Goal: Transaction & Acquisition: Book appointment/travel/reservation

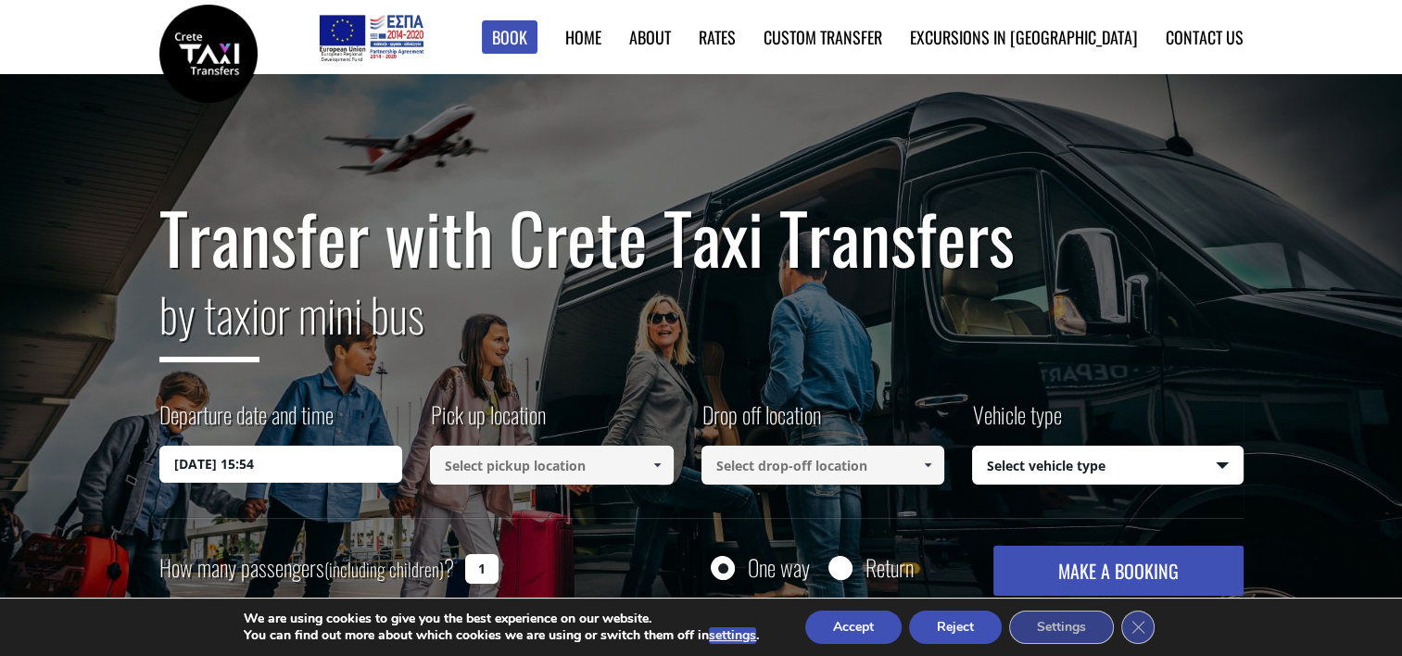
click at [296, 464] on input "16/09/2025 15:54" at bounding box center [281, 464] width 244 height 37
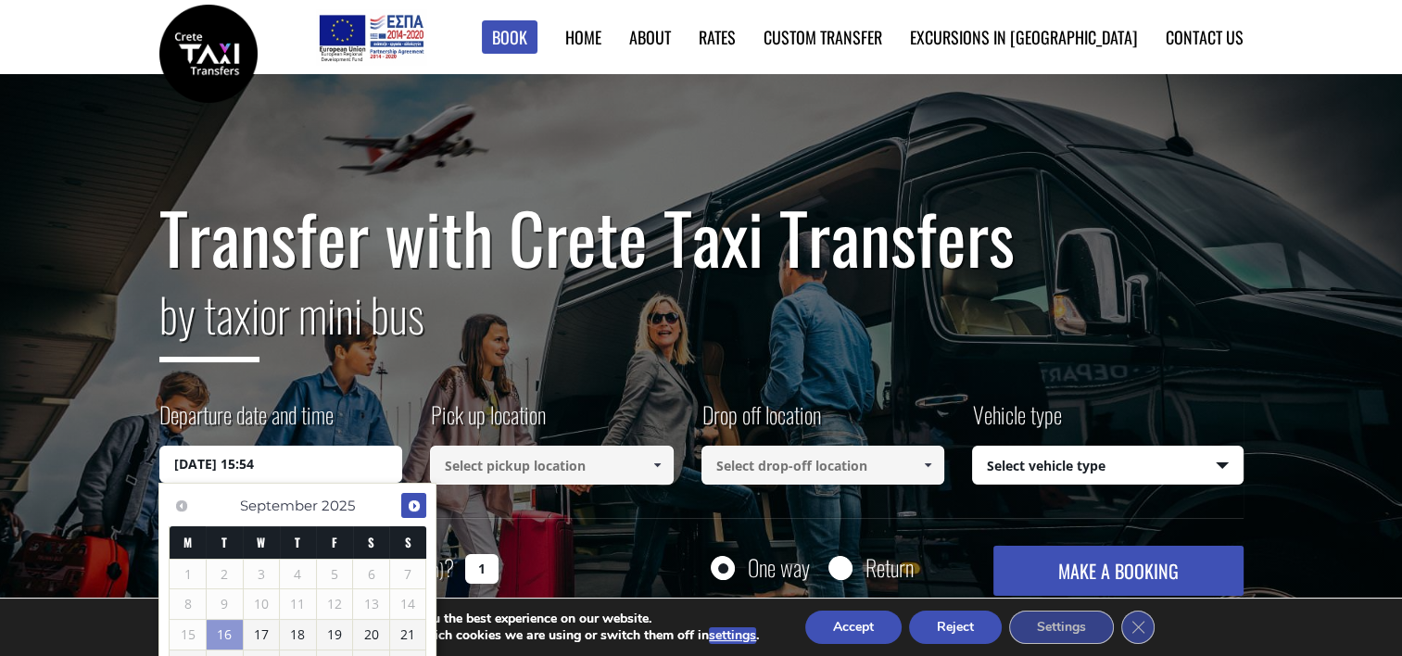
click at [407, 504] on span "Next" at bounding box center [414, 505] width 15 height 15
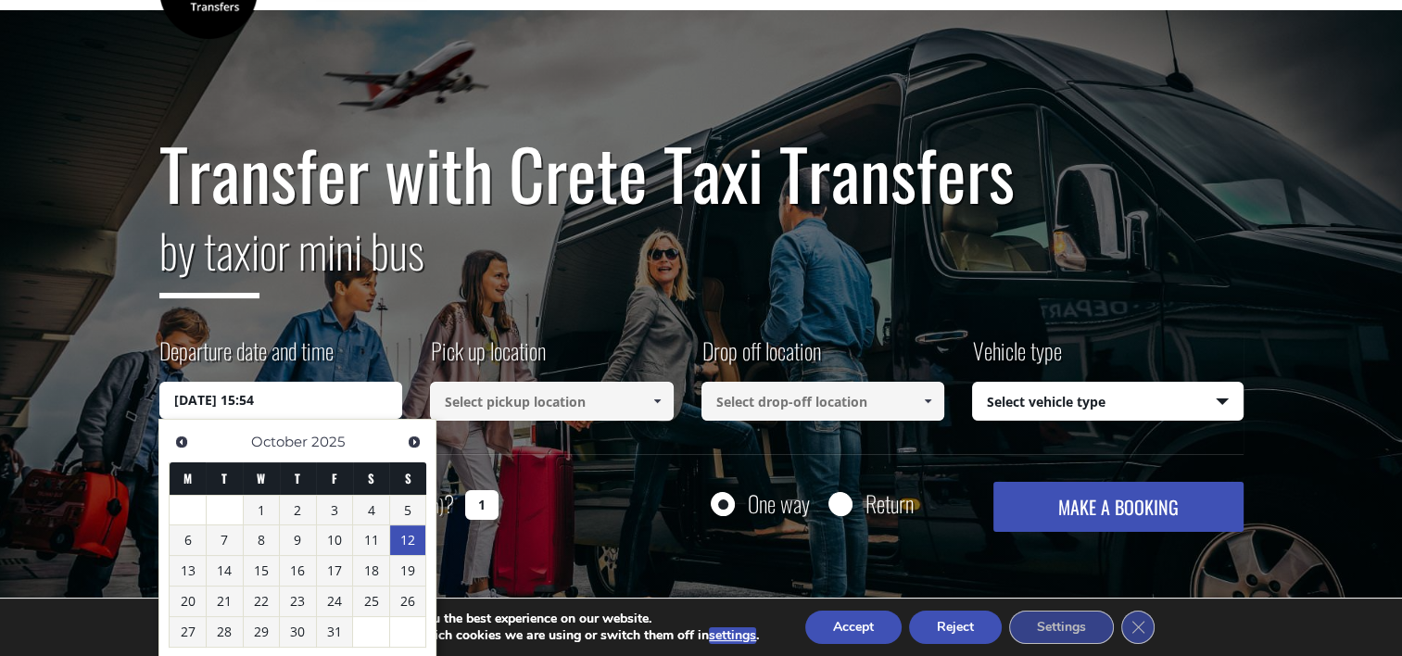
scroll to position [93, 0]
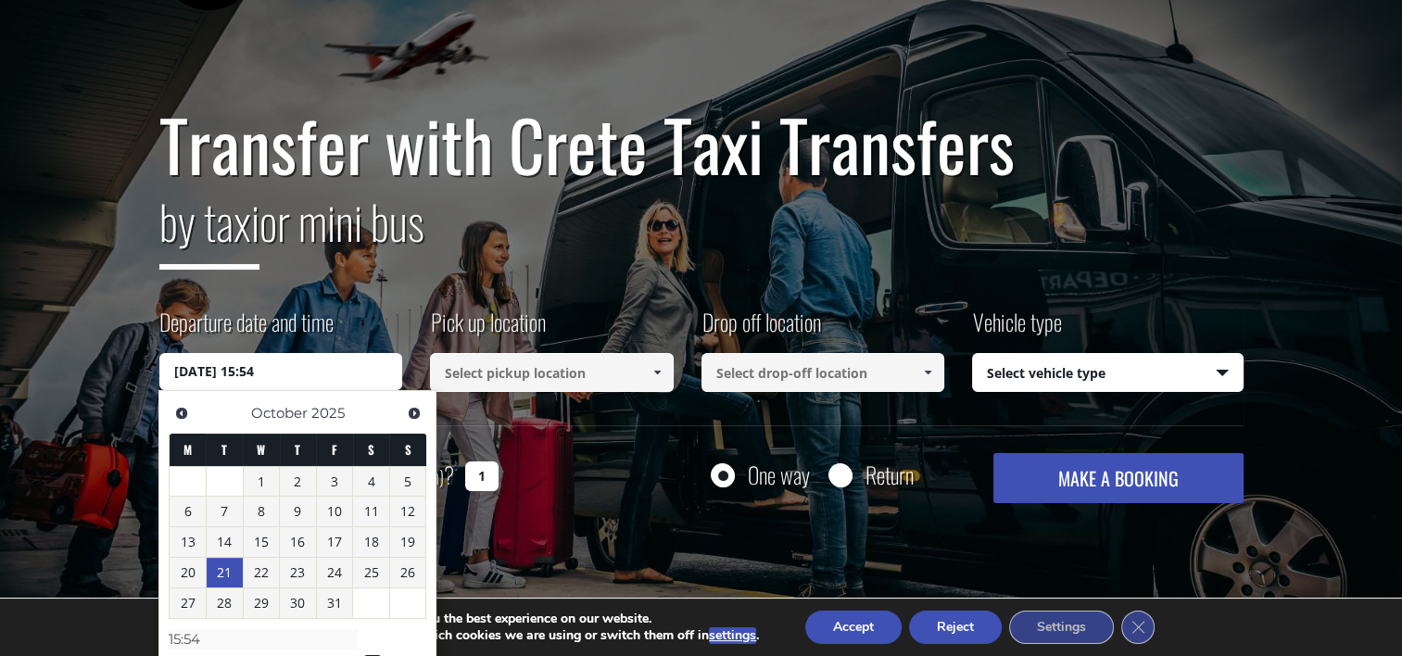
click at [233, 569] on link "21" at bounding box center [225, 573] width 36 height 30
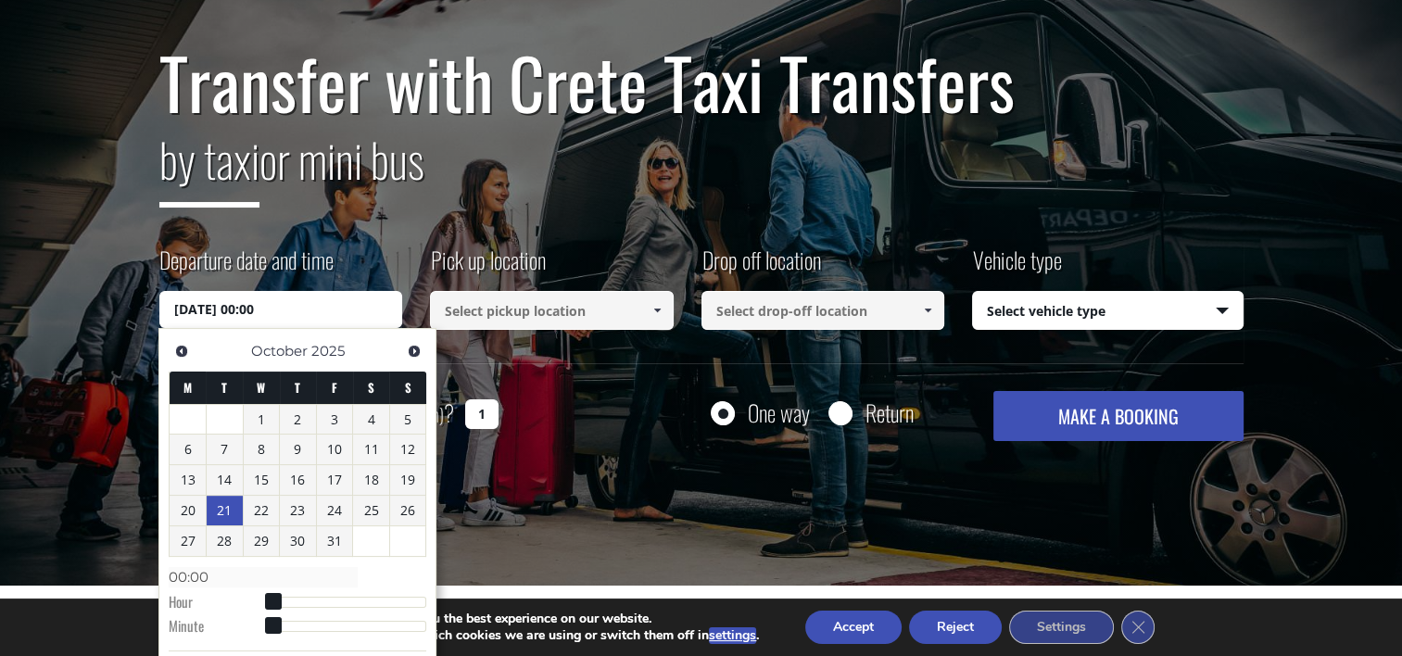
scroll to position [185, 0]
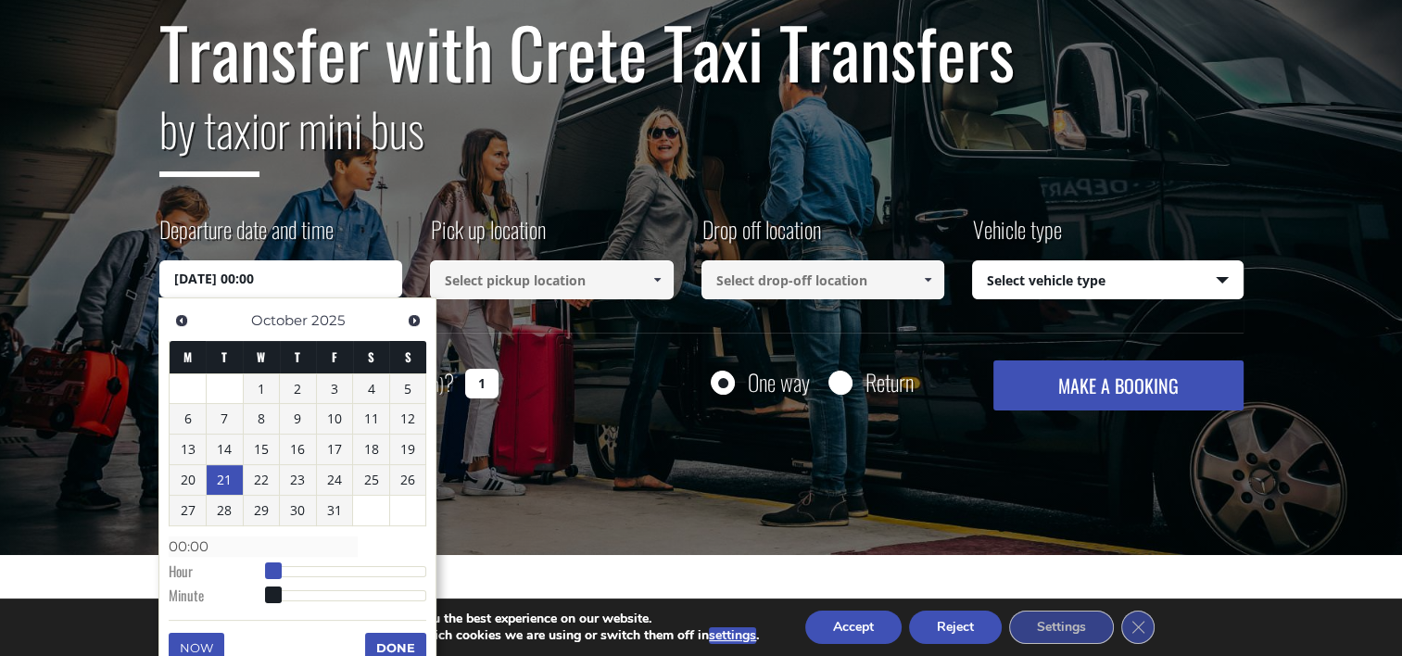
type input "21/10/2025 01:00"
type input "01:00"
type input "21/10/2025 02:00"
type input "02:00"
type input "21/10/2025 03:00"
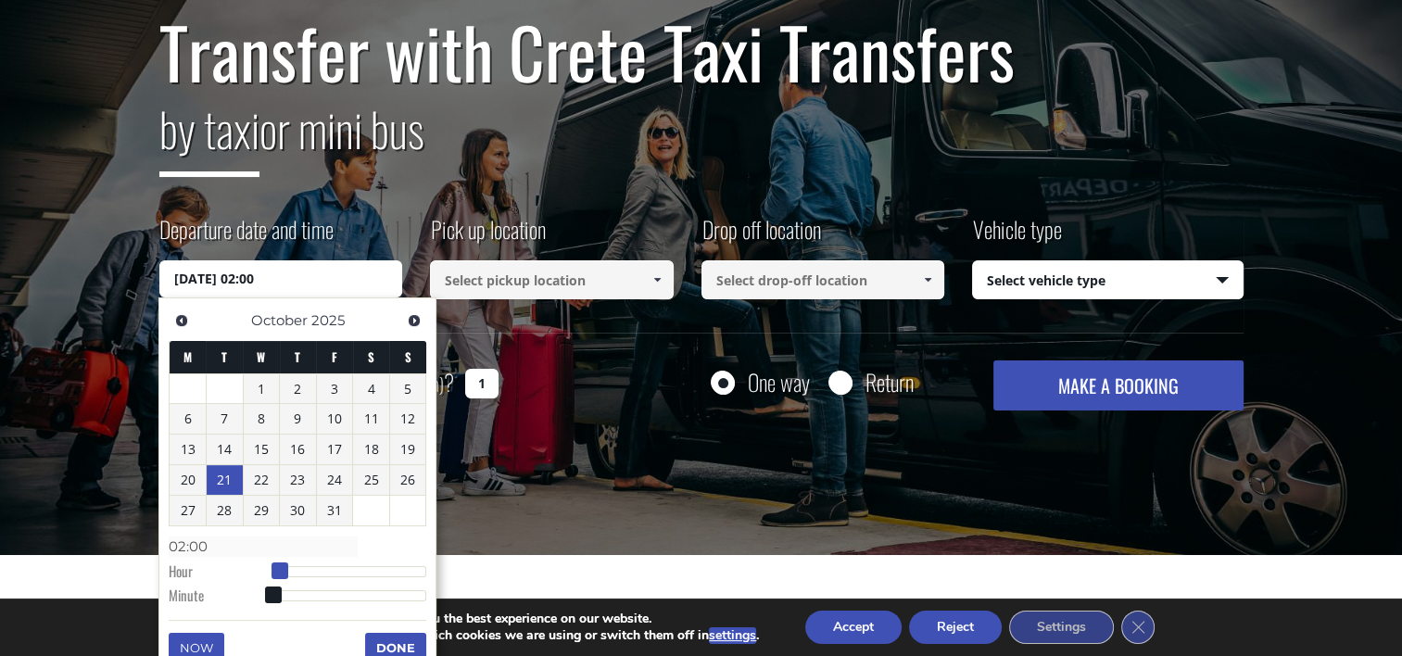
type input "03:00"
type input "21/10/2025 04:00"
type input "04:00"
type input "21/10/2025 05:00"
type input "05:00"
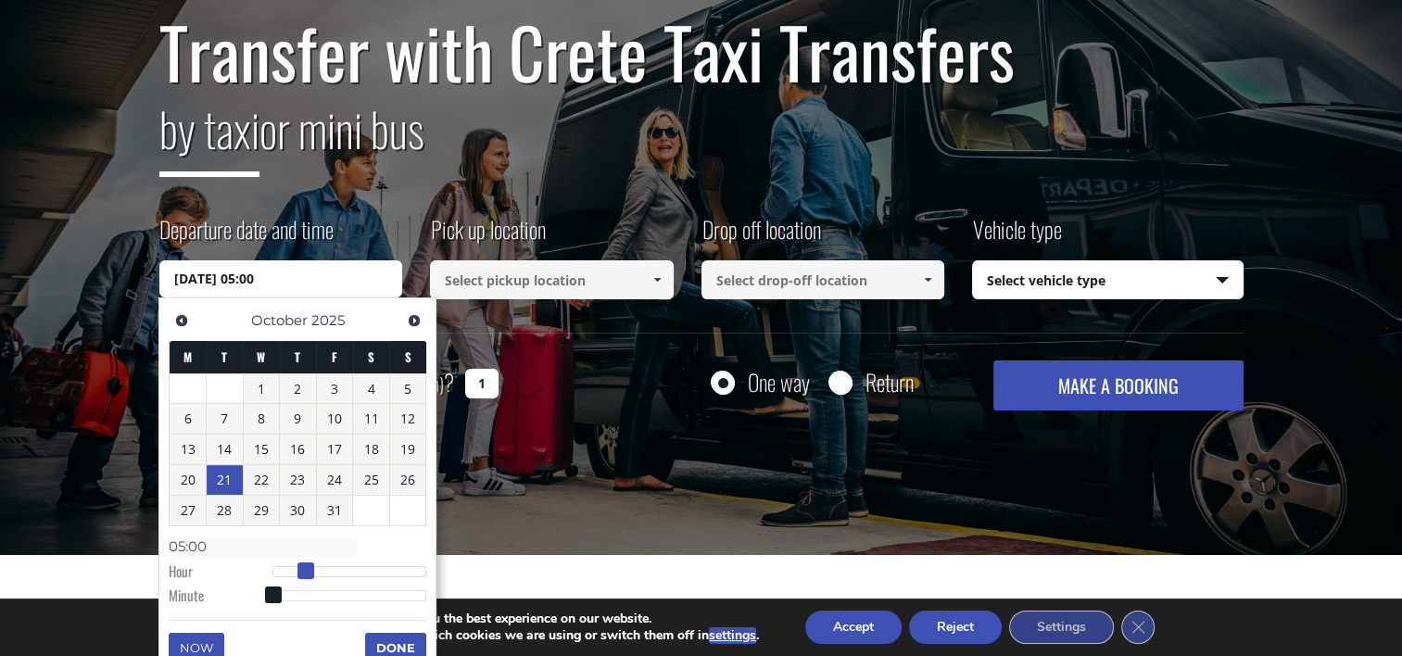
type input "21/10/2025 06:00"
type input "06:00"
type input "21/10/2025 07:00"
type input "07:00"
type input "21/10/2025 08:00"
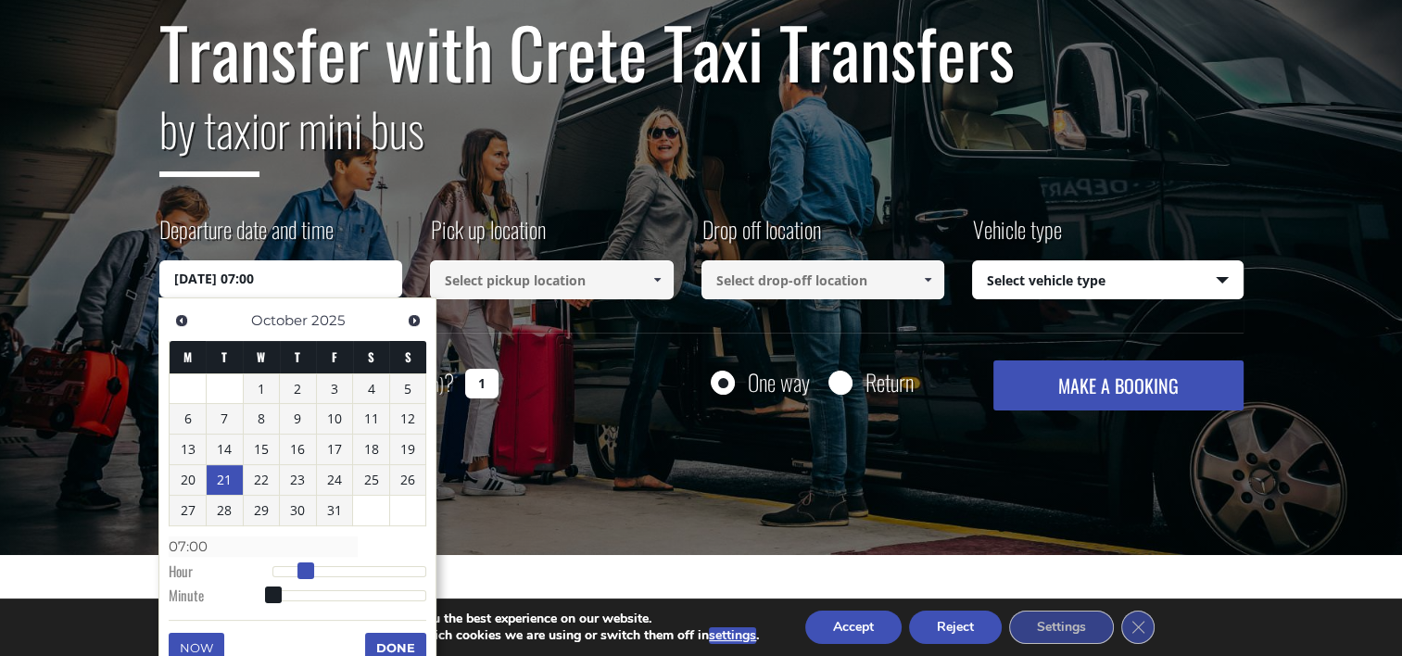
type input "08:00"
type input "21/10/2025 09:00"
type input "09:00"
type input "21/10/2025 10:00"
type input "10:00"
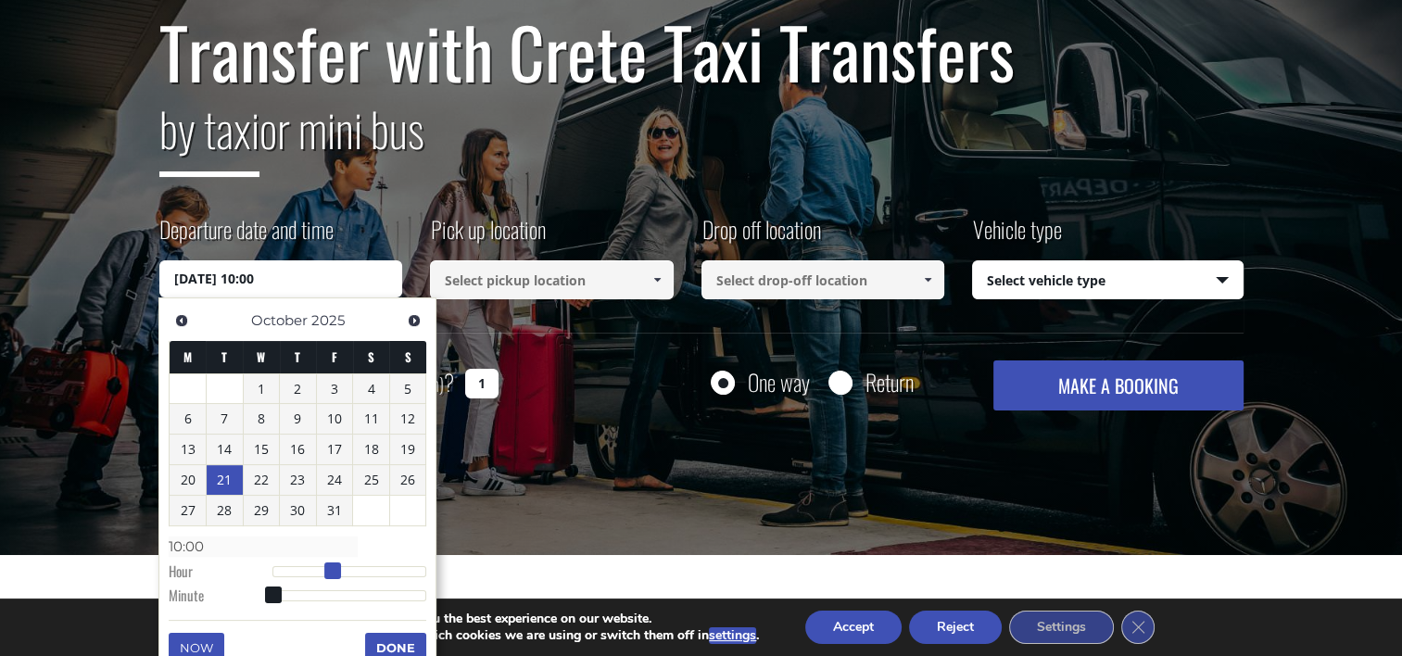
type input "21/10/2025 11:00"
type input "11:00"
type input "21/10/2025 12:00"
type input "12:00"
type input "21/10/2025 13:00"
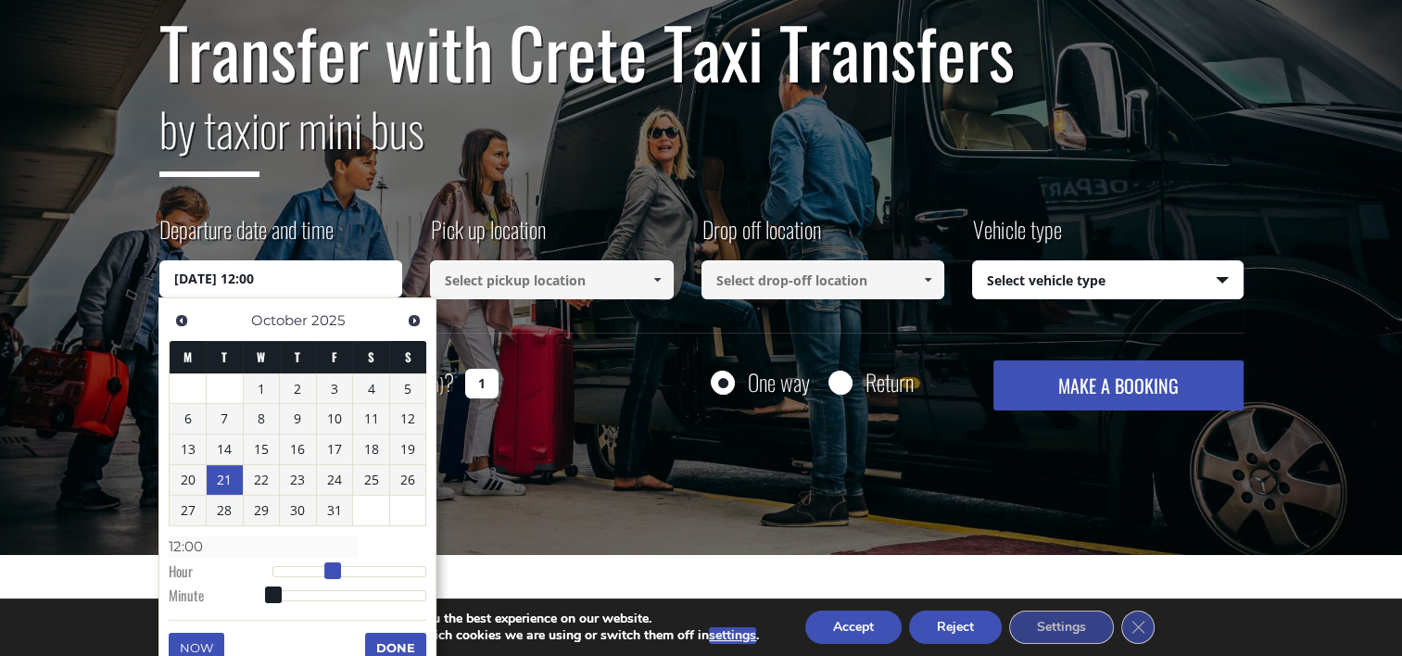
type input "13:00"
type input "21/10/2025 14:00"
type input "14:00"
type input "21/10/2025 15:00"
type input "15:00"
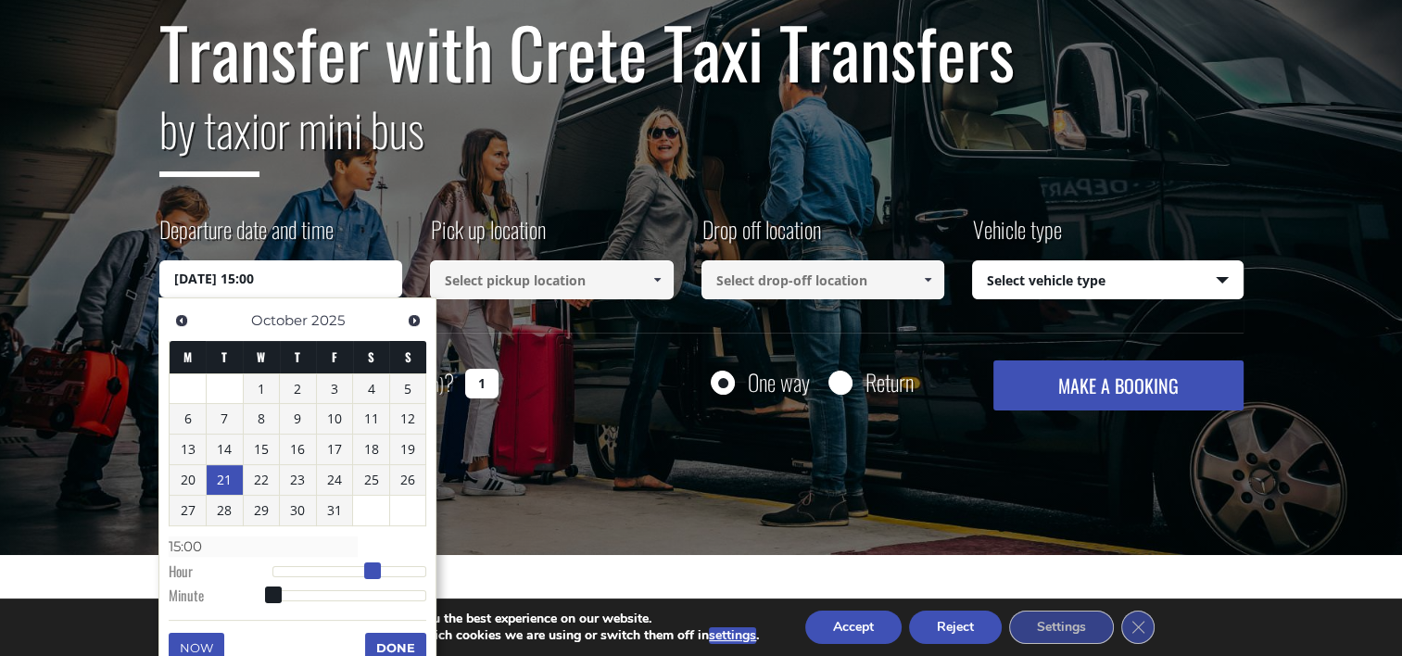
type input "21/10/2025 16:00"
type input "16:00"
type input "21/10/2025 17:00"
type input "17:00"
type input "21/10/2025 18:00"
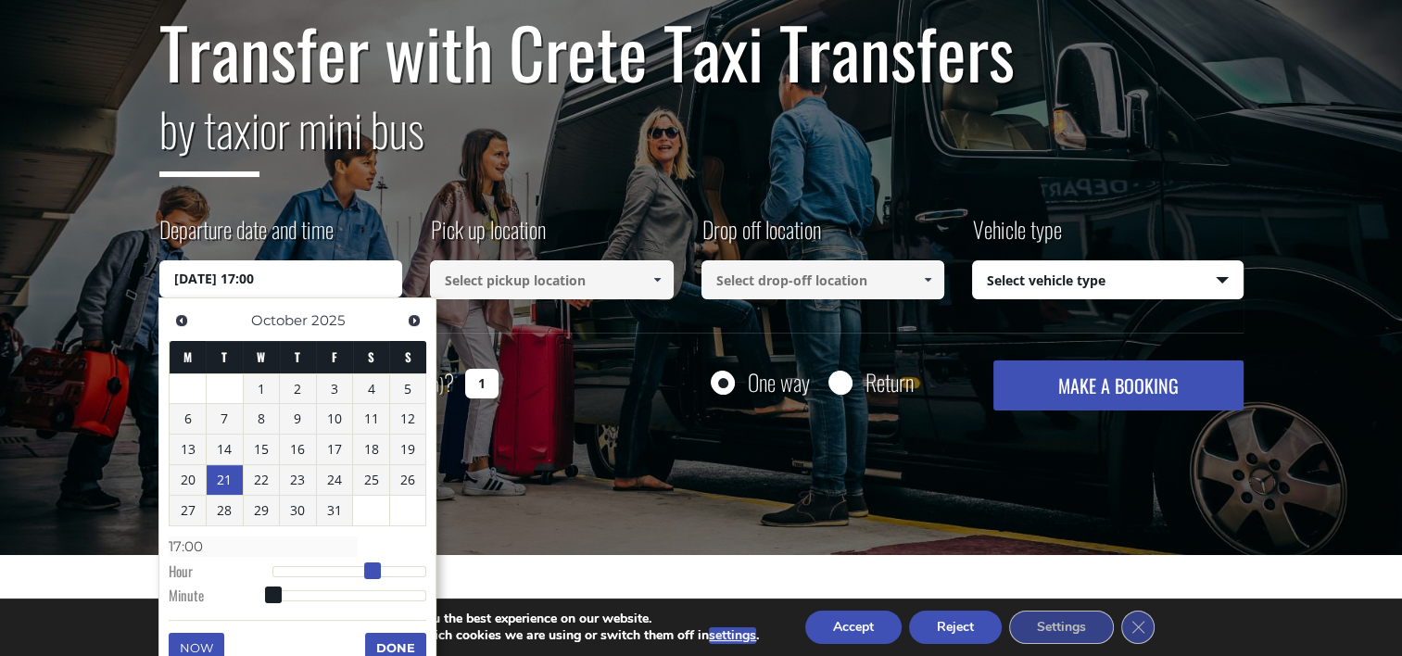
type input "18:00"
type input "21/10/2025 19:00"
type input "19:00"
type input "21/10/2025 20:00"
type input "20:00"
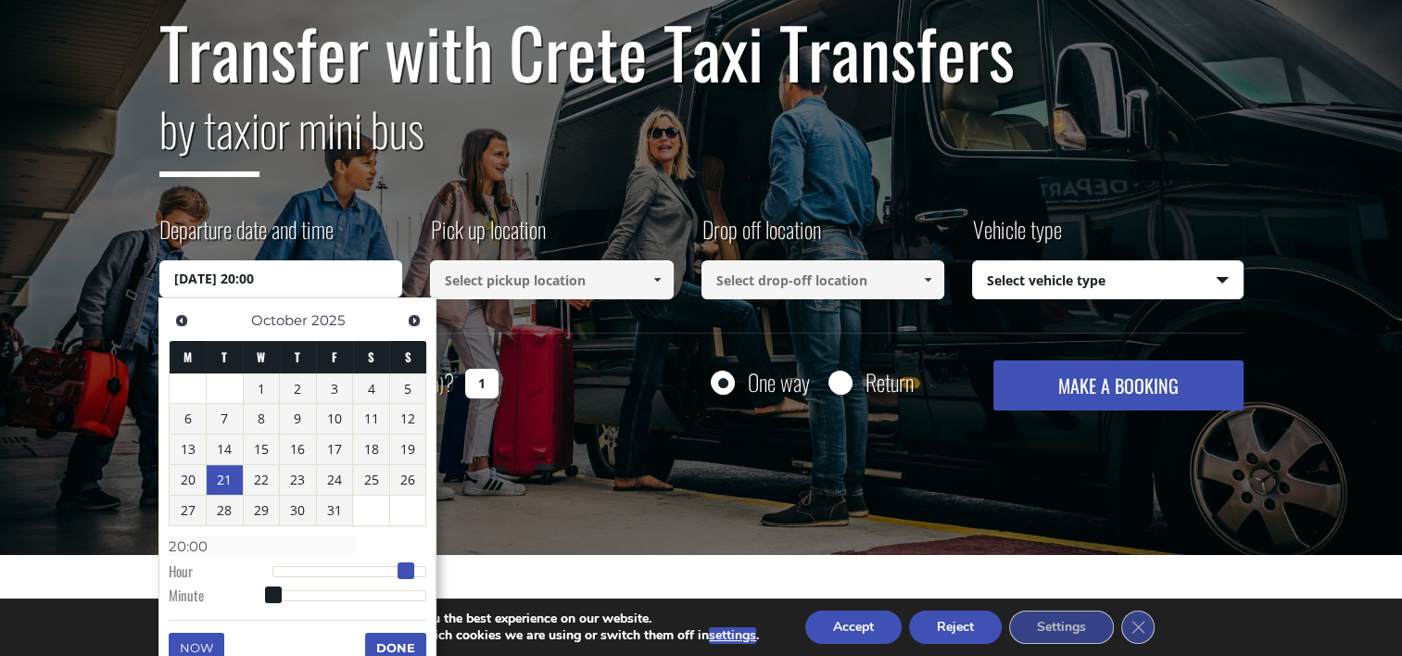
type input "21/10/2025 21:00"
type input "21:00"
type input "21/10/2025 22:00"
type input "22:00"
drag, startPoint x: 275, startPoint y: 569, endPoint x: 425, endPoint y: 577, distance: 150.3
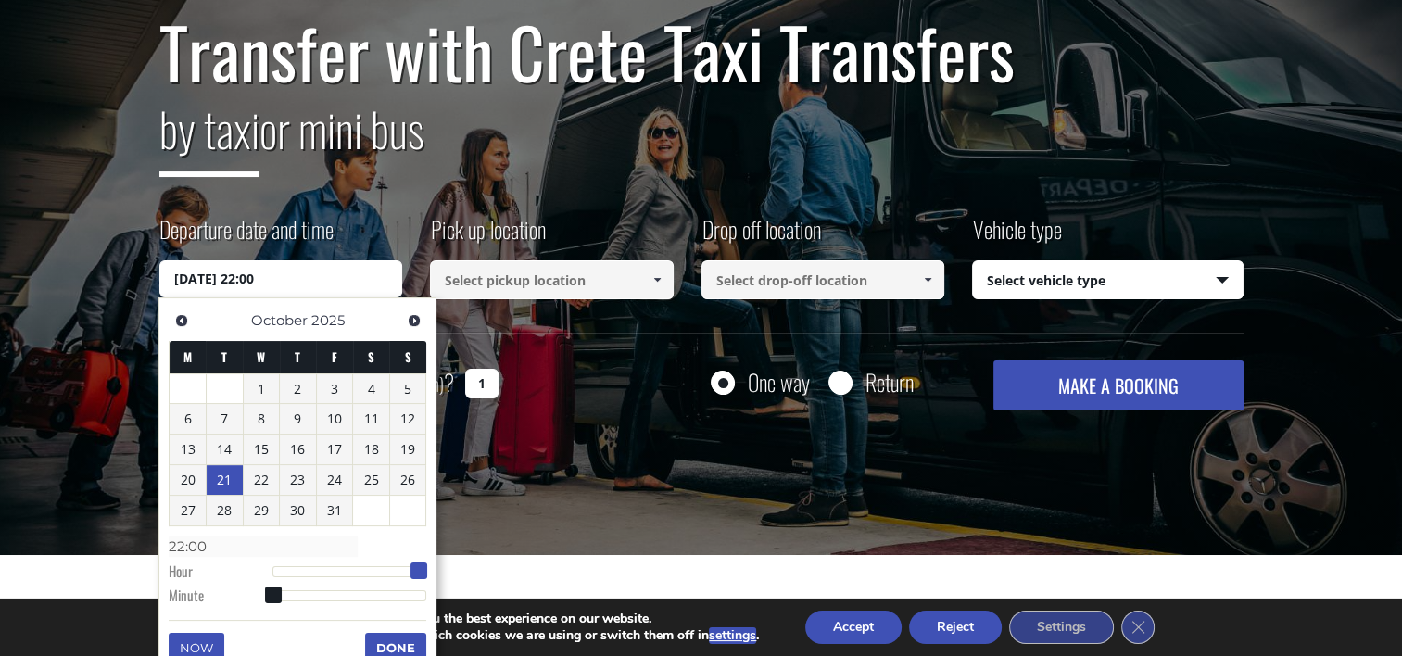
click at [425, 577] on span at bounding box center [418, 570] width 17 height 17
type input "21/10/2025 23:00"
type input "23:00"
click at [434, 577] on div "Previous Next October 2025 M T W T F S S 1 2 3 4 5 6 7 8 9 10 11 12 13 14 15 16…" at bounding box center [297, 487] width 278 height 380
type input "21/10/2025 23:02"
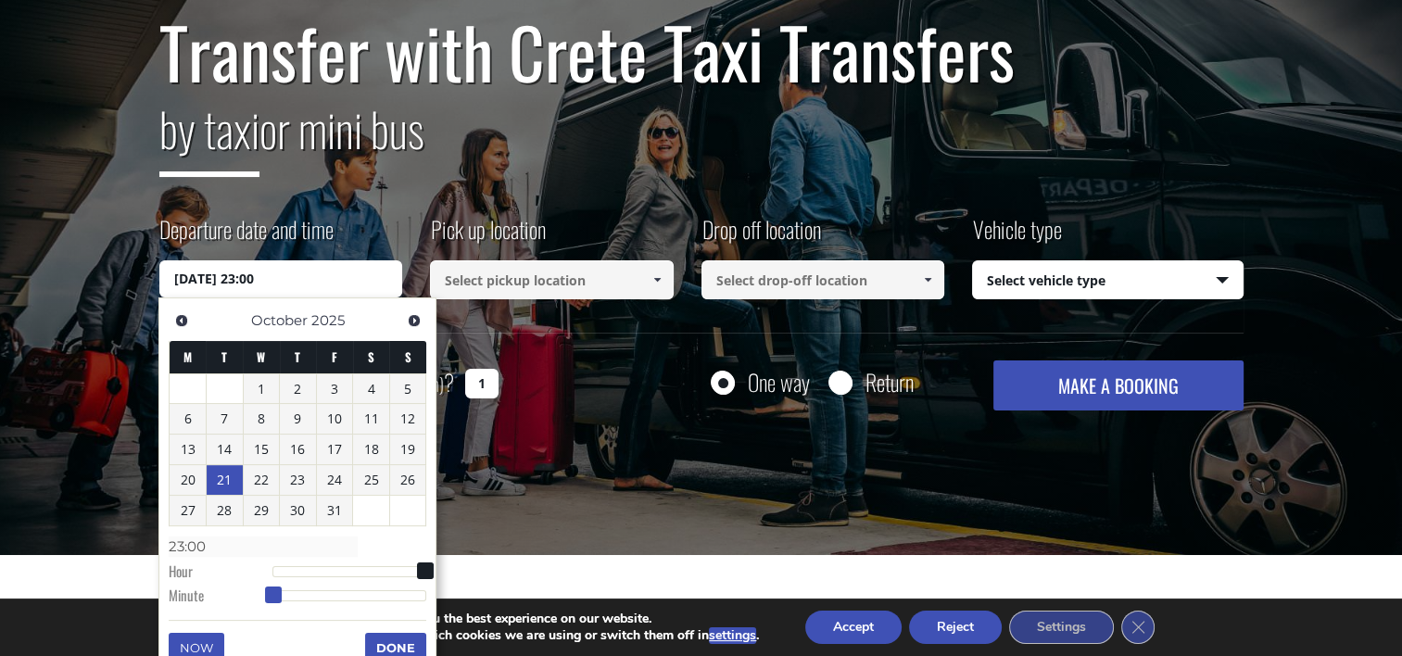
type input "23:02"
type input "21/10/2025 23:03"
type input "23:03"
type input "21/10/2025 23:04"
type input "23:04"
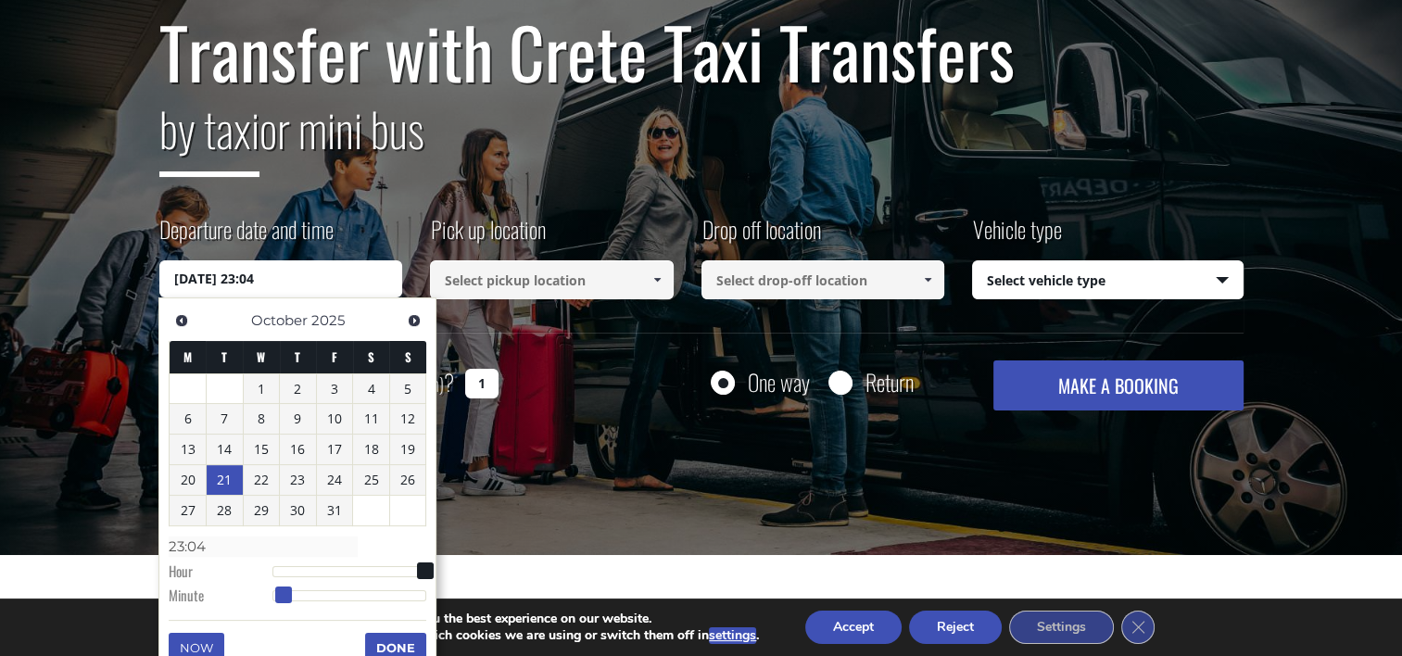
type input "21/10/2025 23:05"
type input "23:05"
type input "21/10/2025 23:07"
type input "23:07"
type input "21/10/2025 23:09"
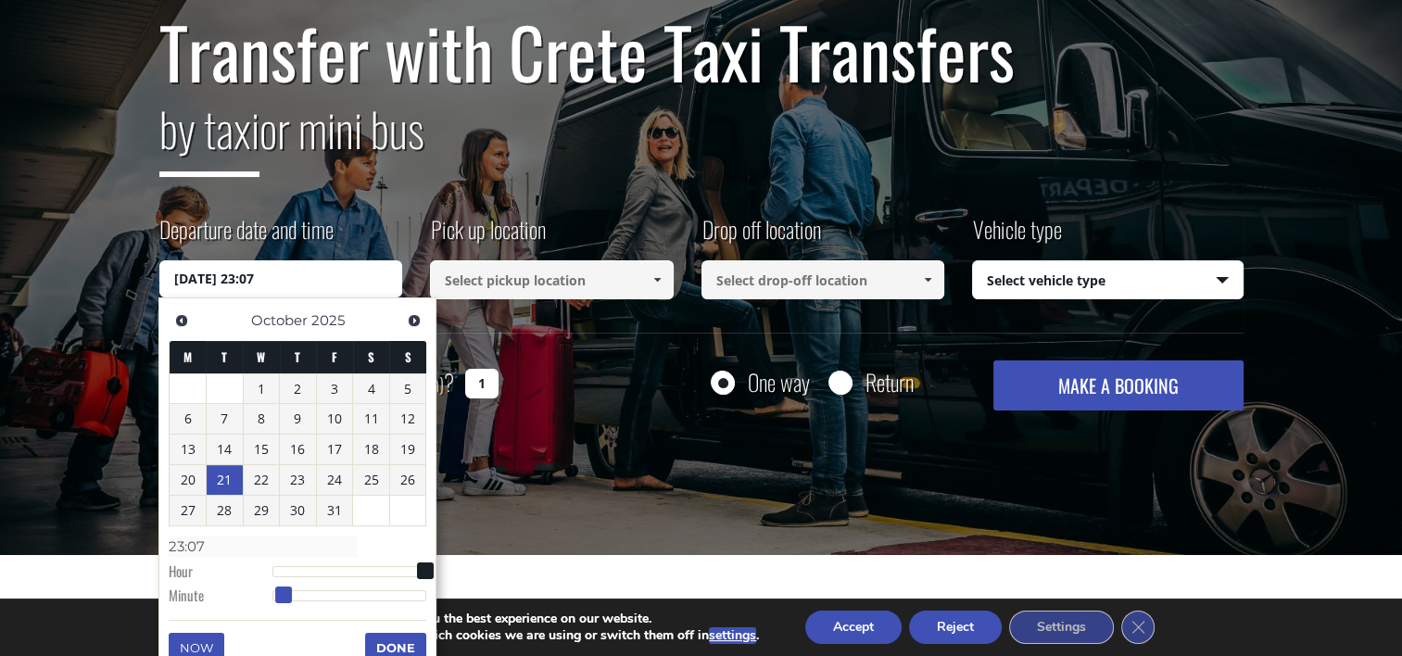
type input "23:09"
type input "21/10/2025 23:10"
type input "23:10"
type input "21/10/2025 23:11"
type input "23:11"
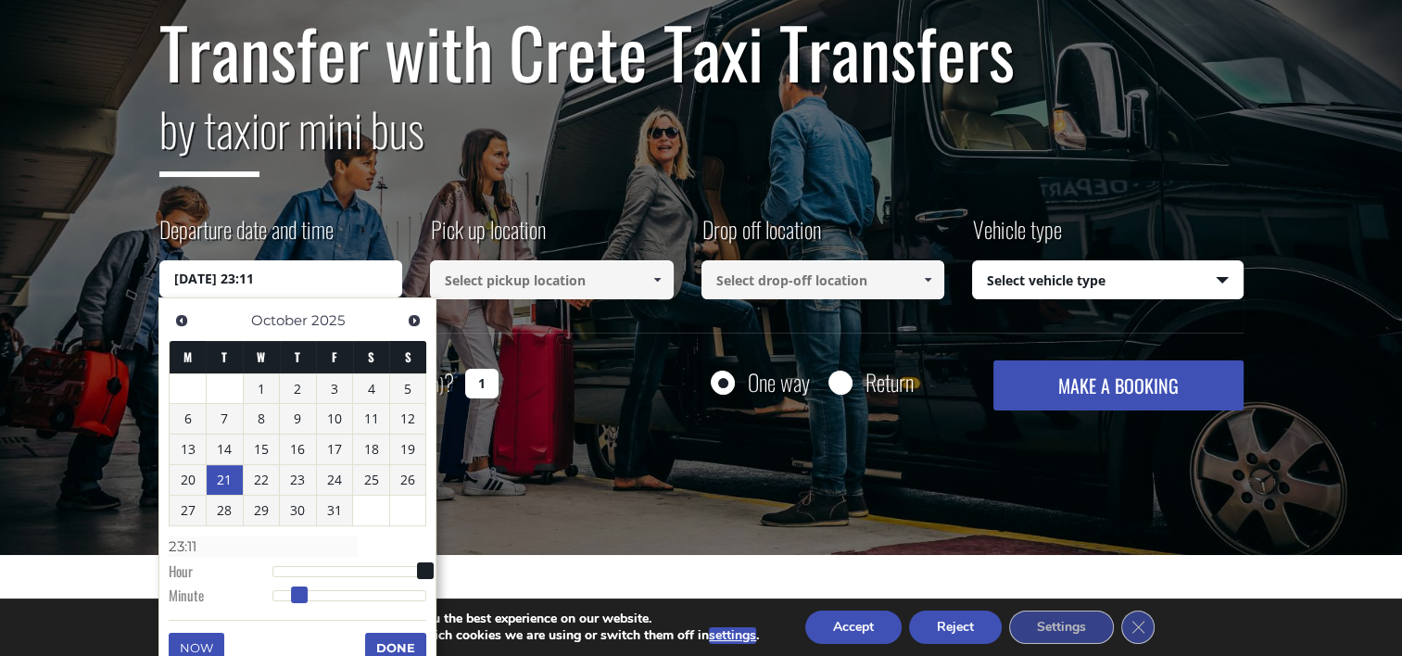
type input "21/10/2025 23:12"
type input "23:12"
type input "21/10/2025 23:13"
type input "23:13"
type input "21/10/2025 23:14"
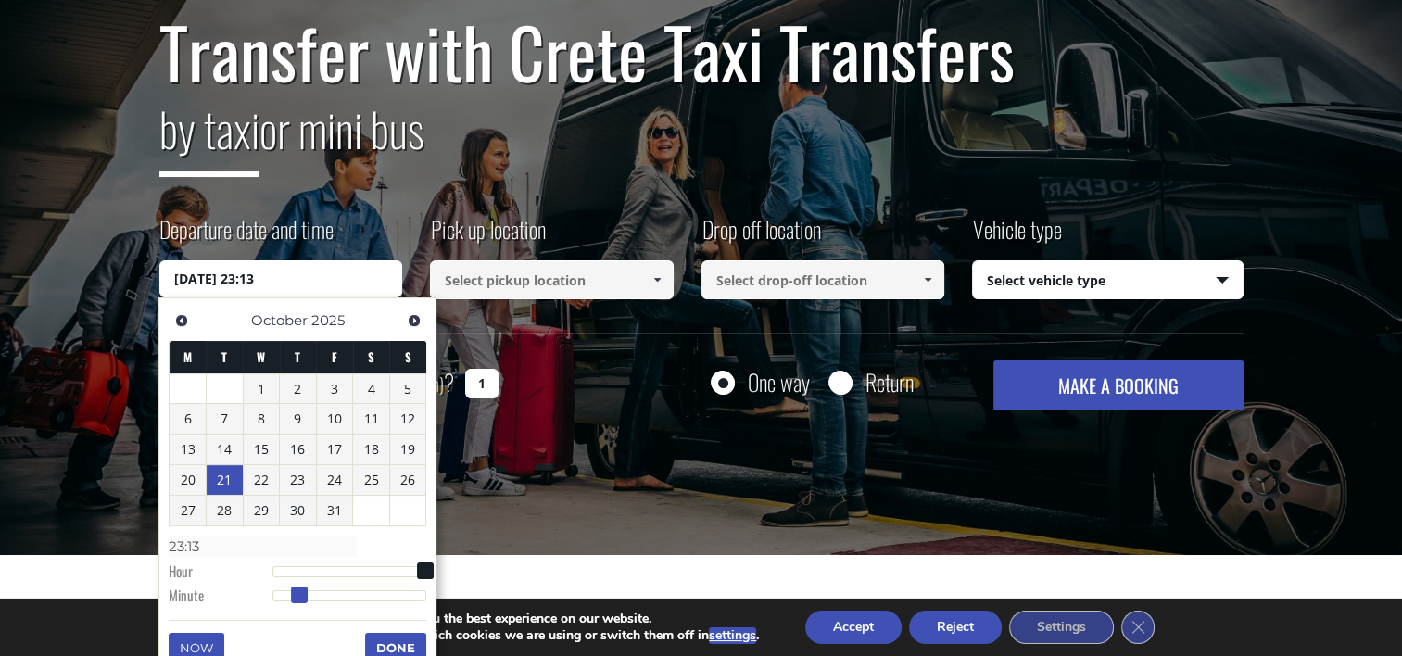
type input "23:14"
type input "21/10/2025 23:15"
type input "23:15"
type input "21/10/2025 23:16"
type input "23:16"
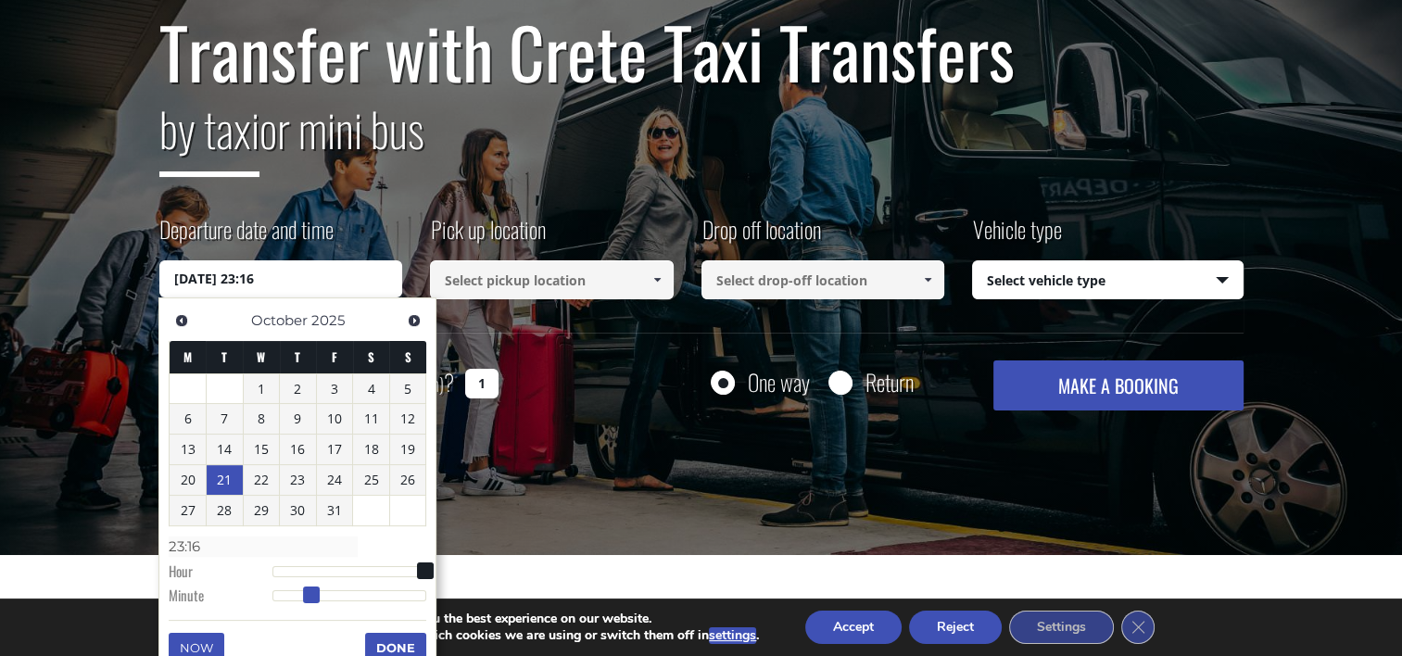
type input "21/10/2025 23:17"
type input "23:17"
type input "21/10/2025 23:18"
type input "23:18"
type input "21/10/2025 23:19"
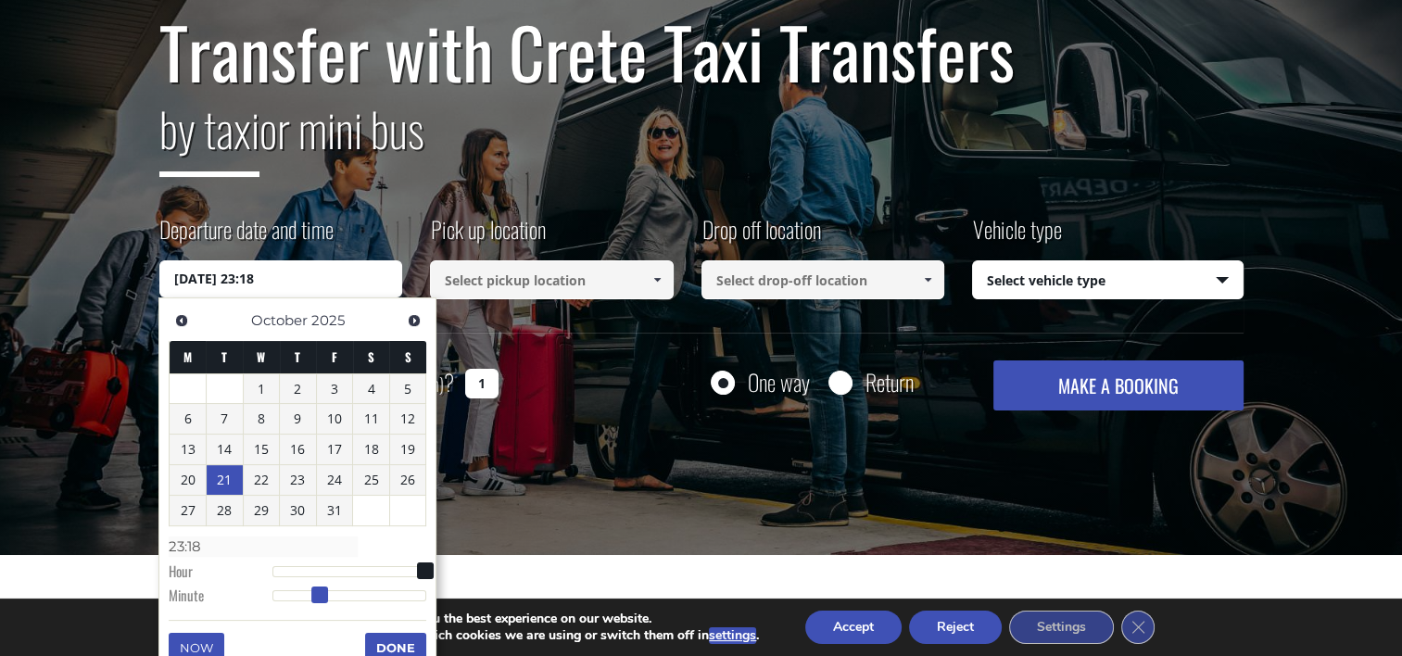
type input "23:19"
type input "21/10/2025 23:20"
type input "23:20"
type input "21/10/2025 23:21"
type input "23:21"
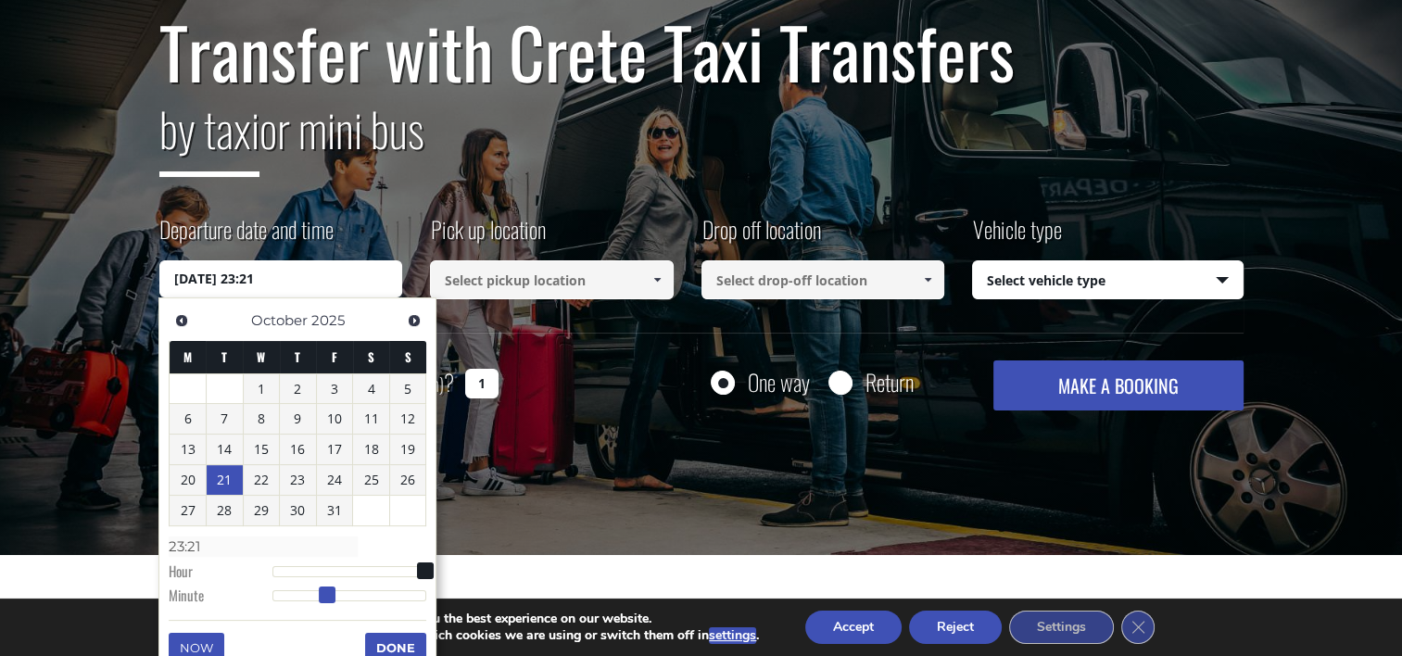
type input "21/10/2025 23:22"
type input "23:22"
type input "21/10/2025 23:23"
type input "23:23"
type input "21/10/2025 23:24"
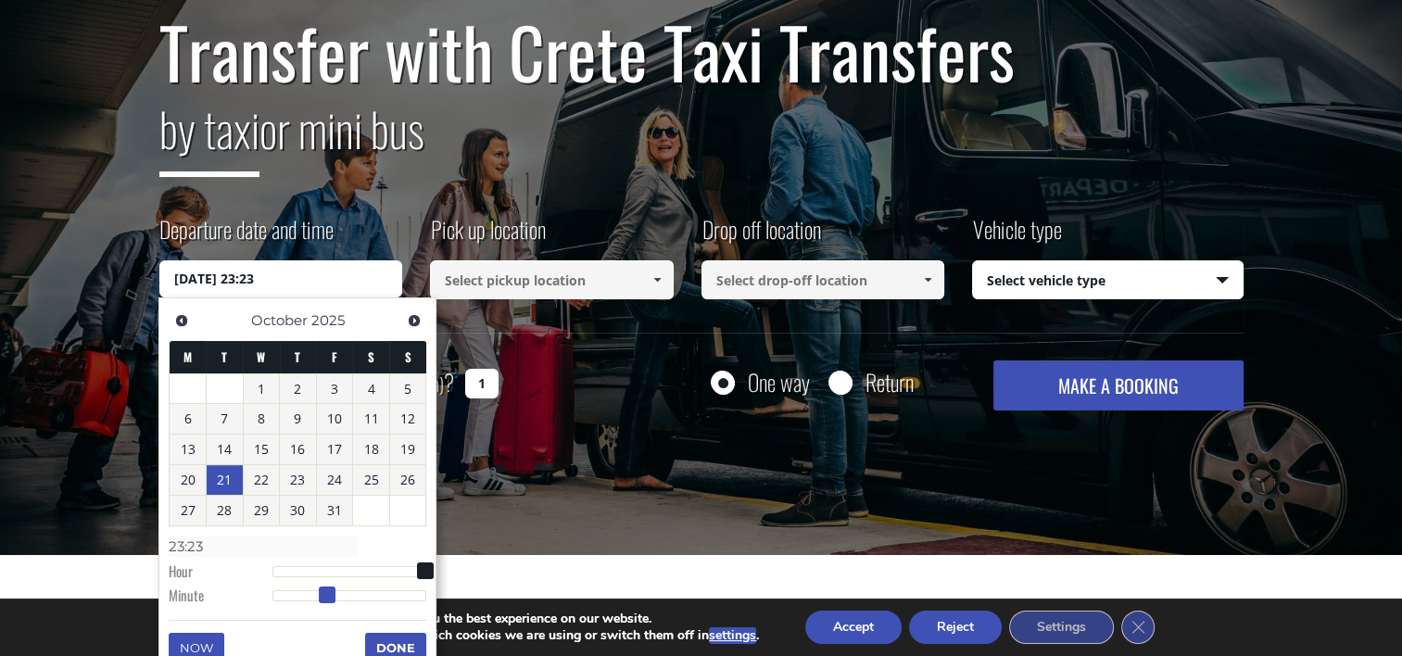
type input "23:24"
type input "21/10/2025 23:25"
type input "23:25"
type input "21/10/2025 23:26"
type input "23:26"
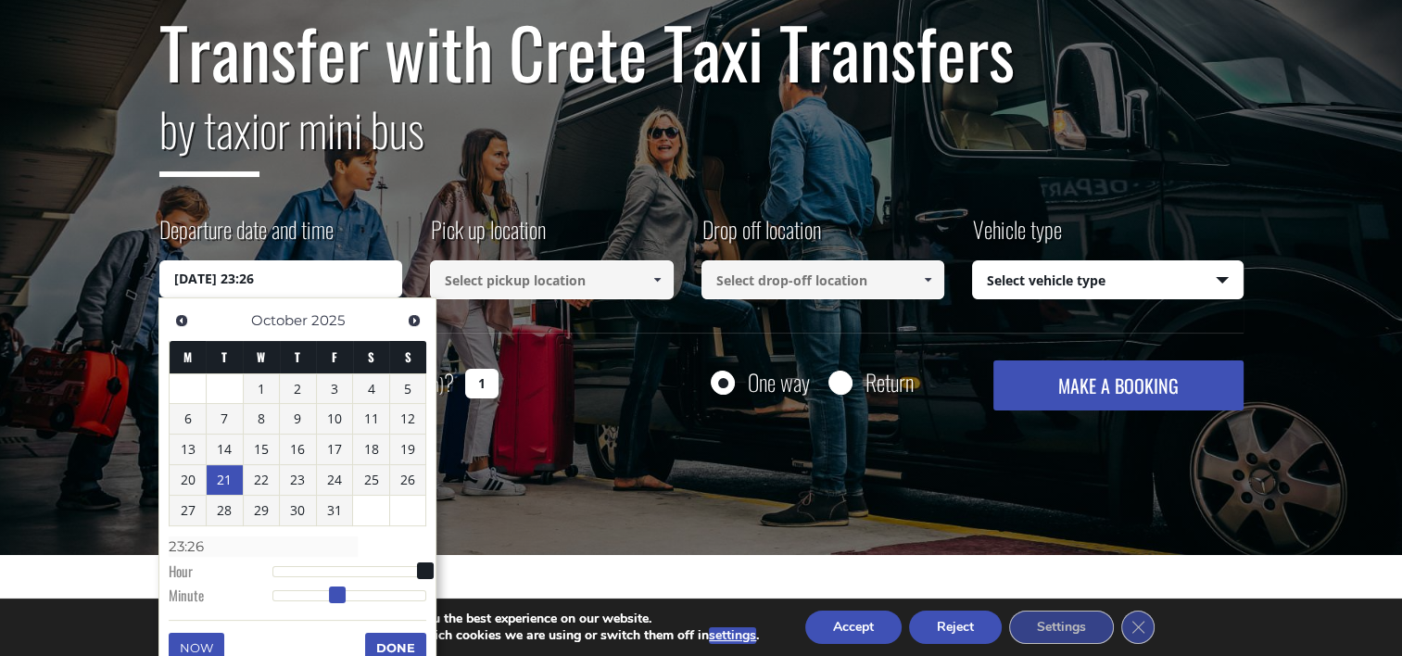
type input "21/10/2025 23:27"
type input "23:27"
type input "21/10/2025 23:29"
type input "23:29"
type input "21/10/2025 23:30"
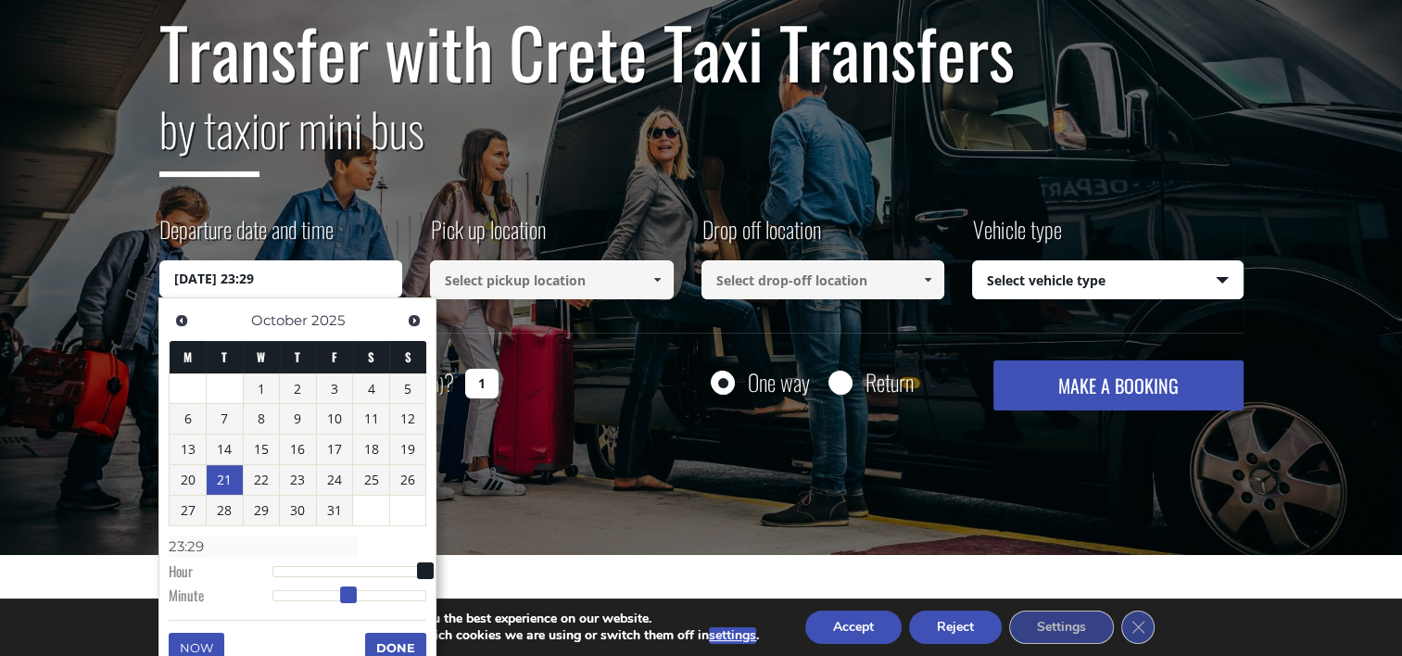
type input "23:30"
type input "21/10/2025 23:31"
type input "23:31"
type input "21/10/2025 23:30"
type input "23:30"
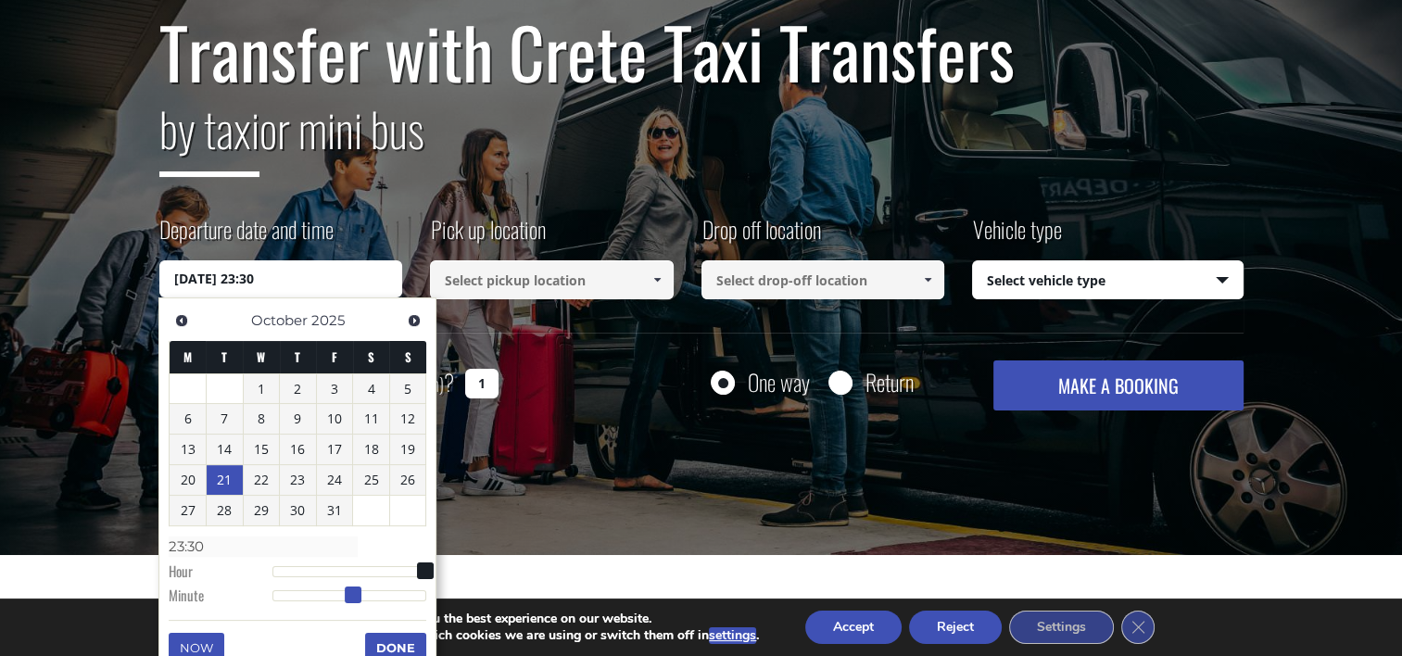
type input "21/10/2025 23:29"
type input "23:29"
drag, startPoint x: 274, startPoint y: 593, endPoint x: 350, endPoint y: 600, distance: 76.3
click at [350, 600] on span at bounding box center [348, 595] width 17 height 17
type input "21/10/2025 23:30"
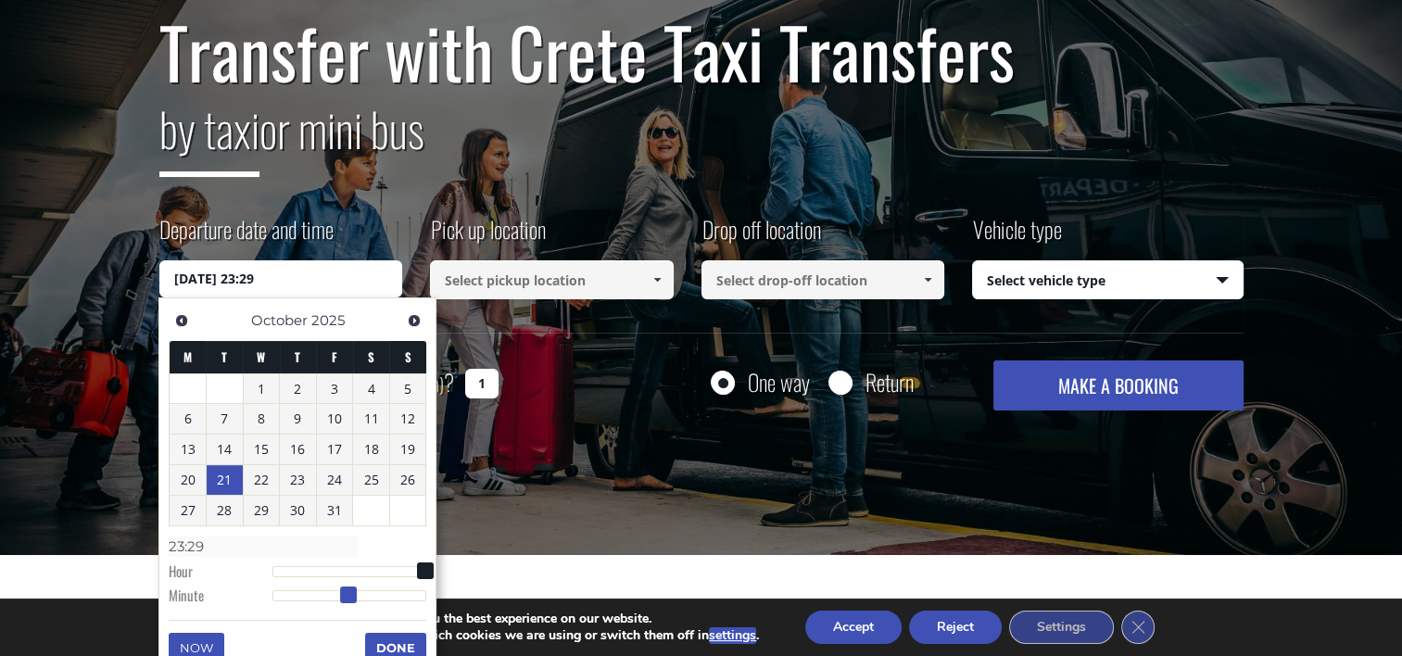
type input "23:30"
type input "21/10/2025 23:31"
type input "23:31"
click at [348, 599] on span at bounding box center [353, 595] width 17 height 17
click at [396, 635] on button "Done" at bounding box center [395, 648] width 61 height 30
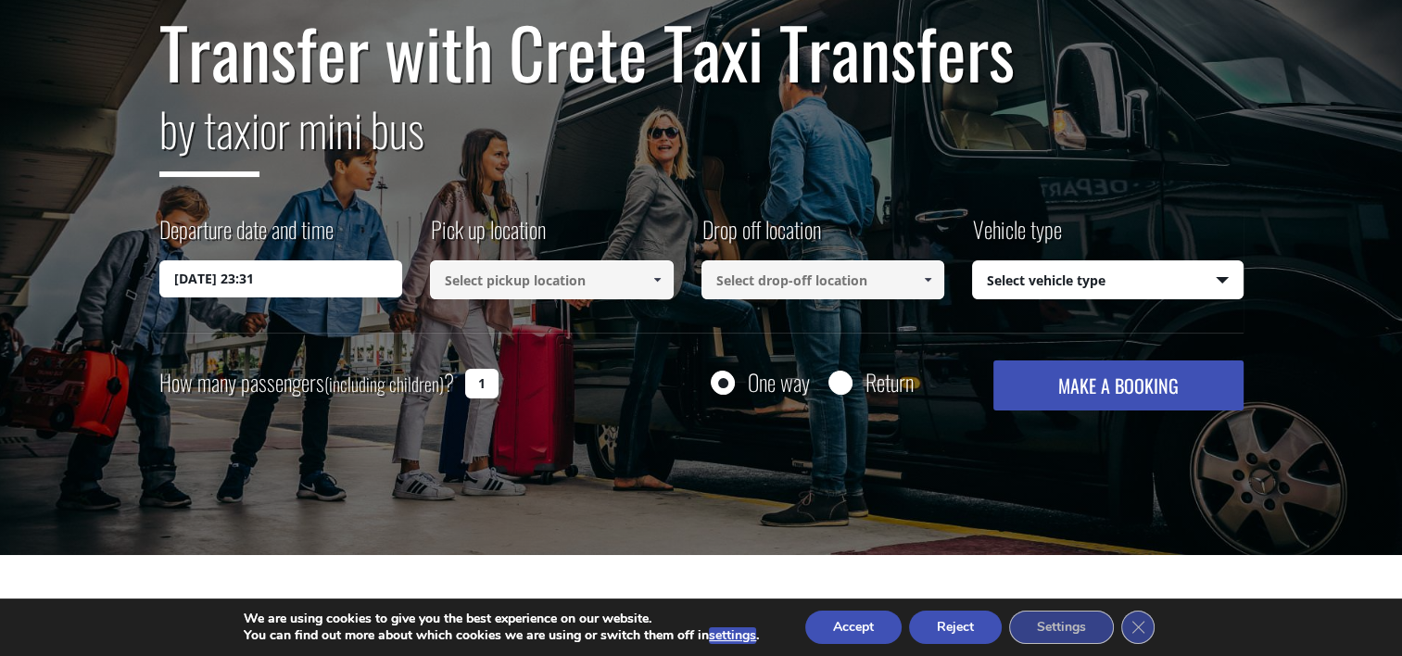
click at [328, 278] on input "21/10/2025 23:31" at bounding box center [281, 278] width 244 height 37
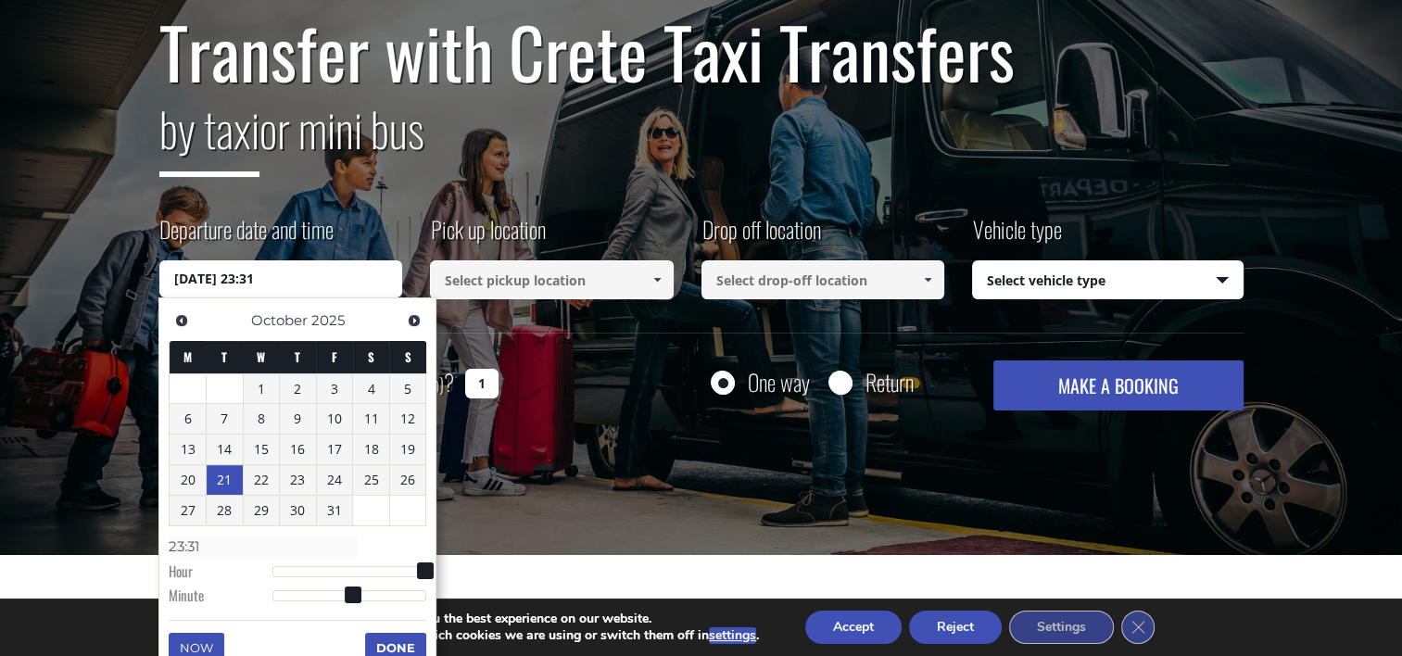
click at [519, 293] on input at bounding box center [552, 279] width 244 height 39
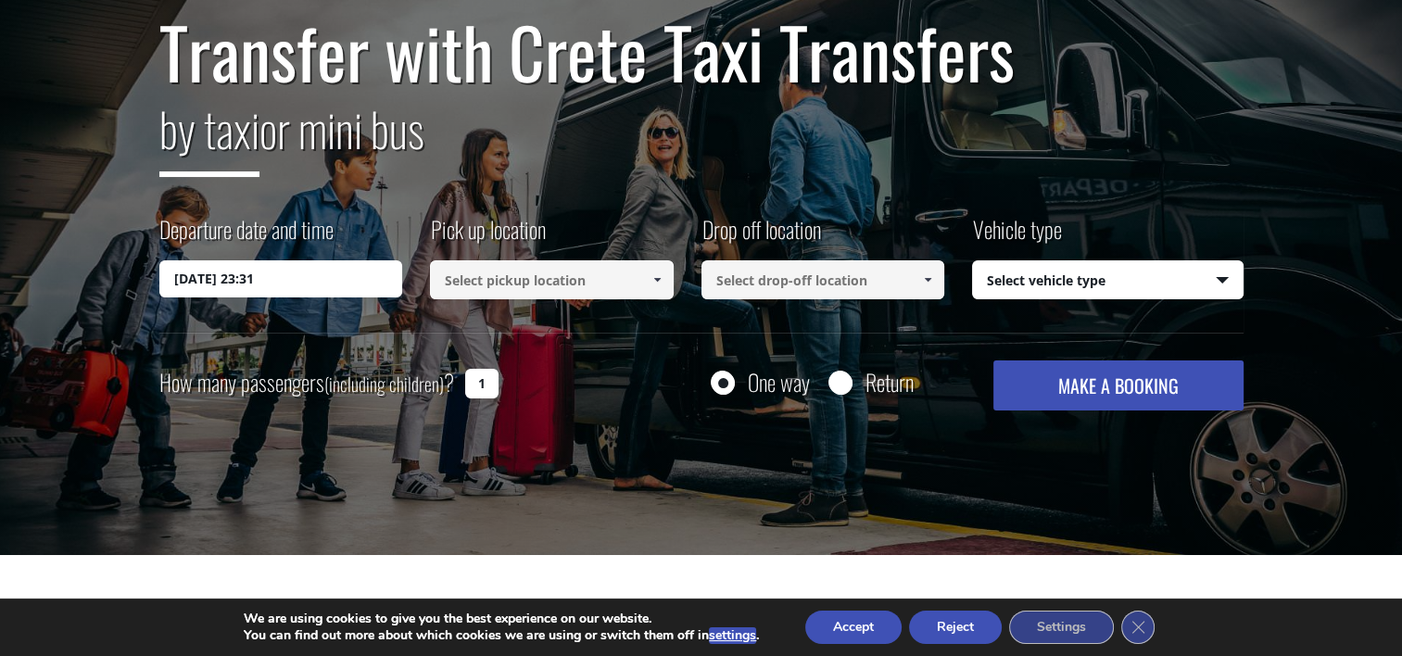
click at [654, 284] on span at bounding box center [657, 279] width 15 height 15
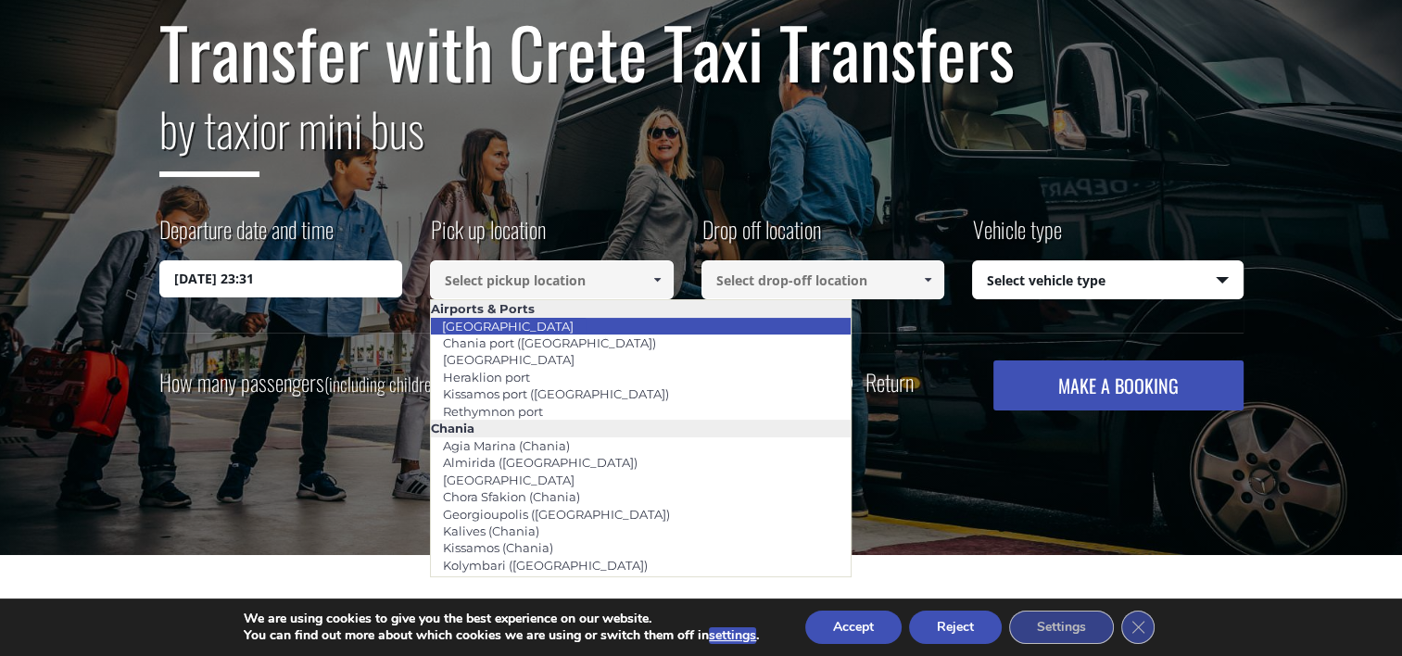
click at [591, 322] on li "[GEOGRAPHIC_DATA]" at bounding box center [641, 326] width 420 height 17
type input "[GEOGRAPHIC_DATA]"
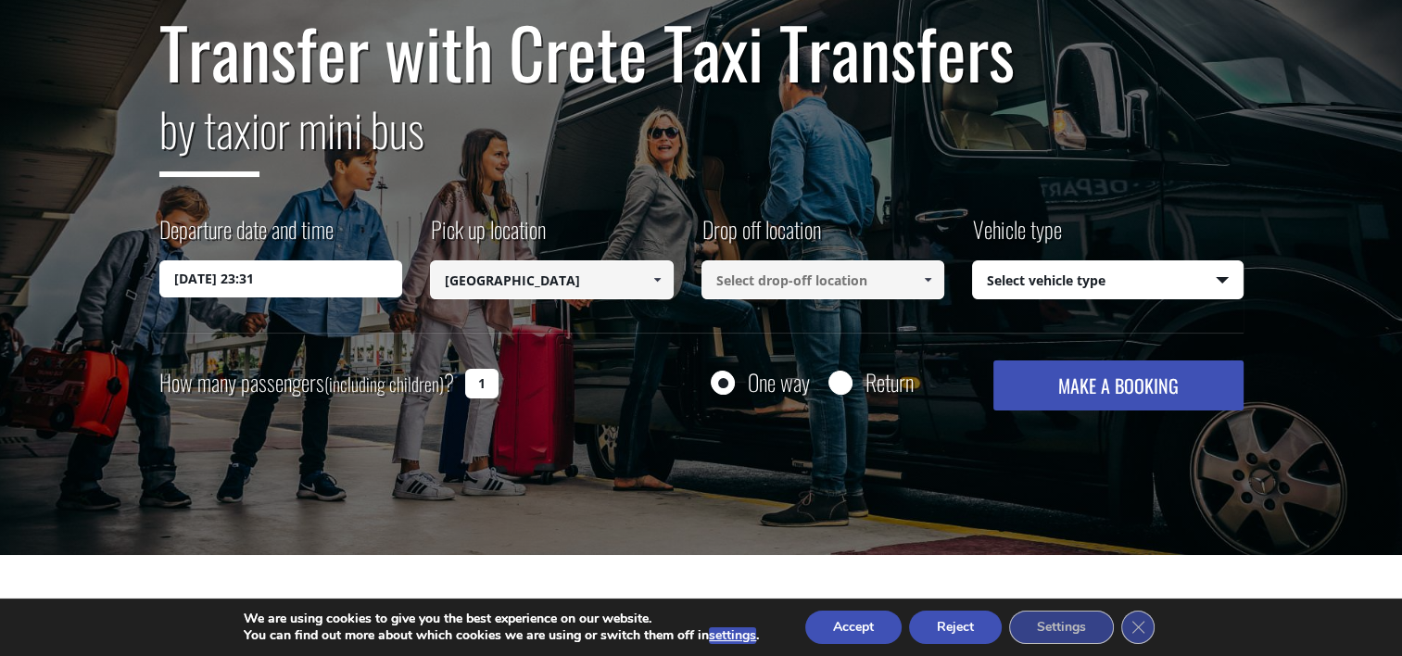
click at [809, 285] on input at bounding box center [823, 279] width 244 height 39
click at [934, 283] on link at bounding box center [928, 279] width 31 height 39
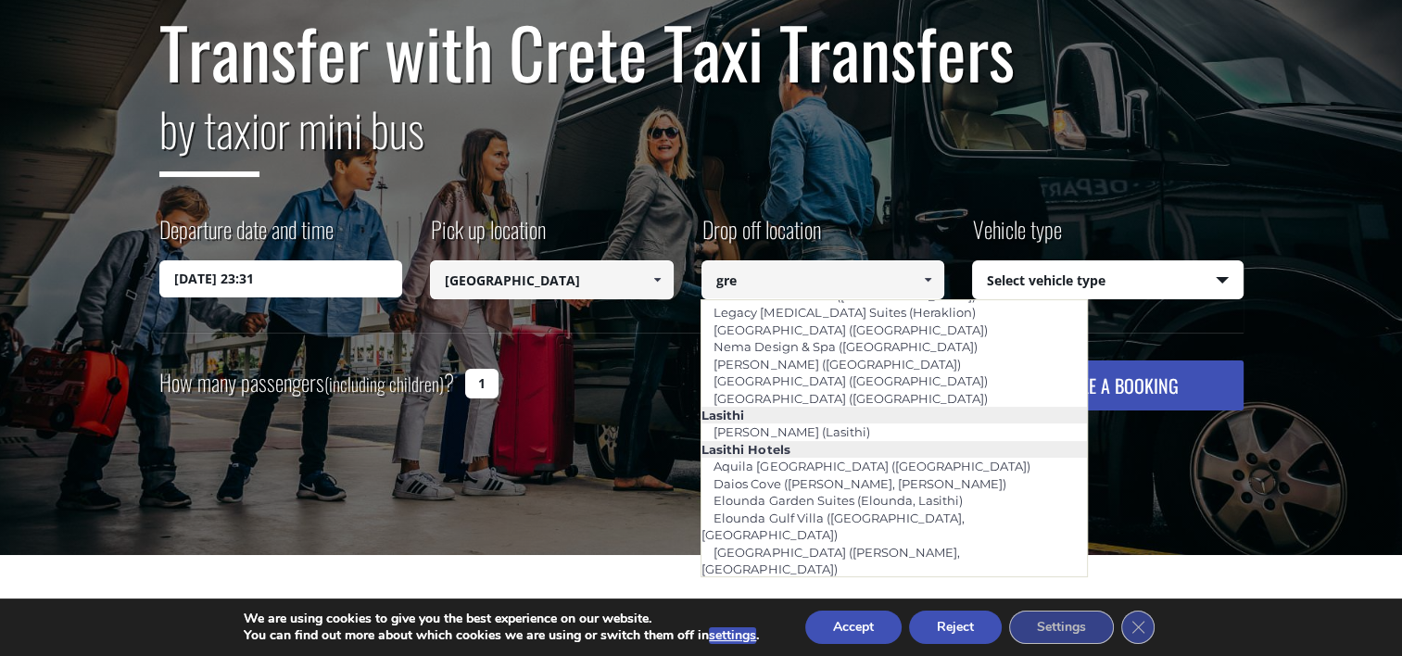
scroll to position [0, 0]
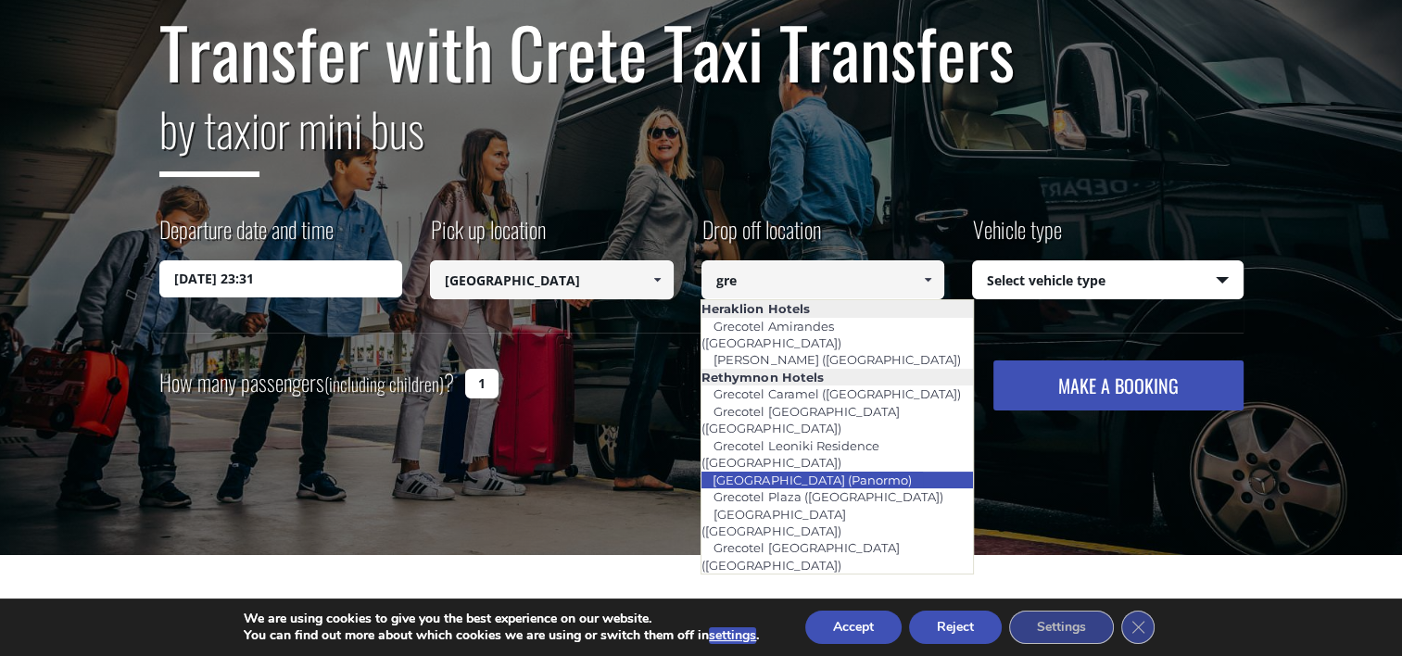
click at [868, 467] on link "[GEOGRAPHIC_DATA] (Panormo)" at bounding box center [811, 480] width 222 height 26
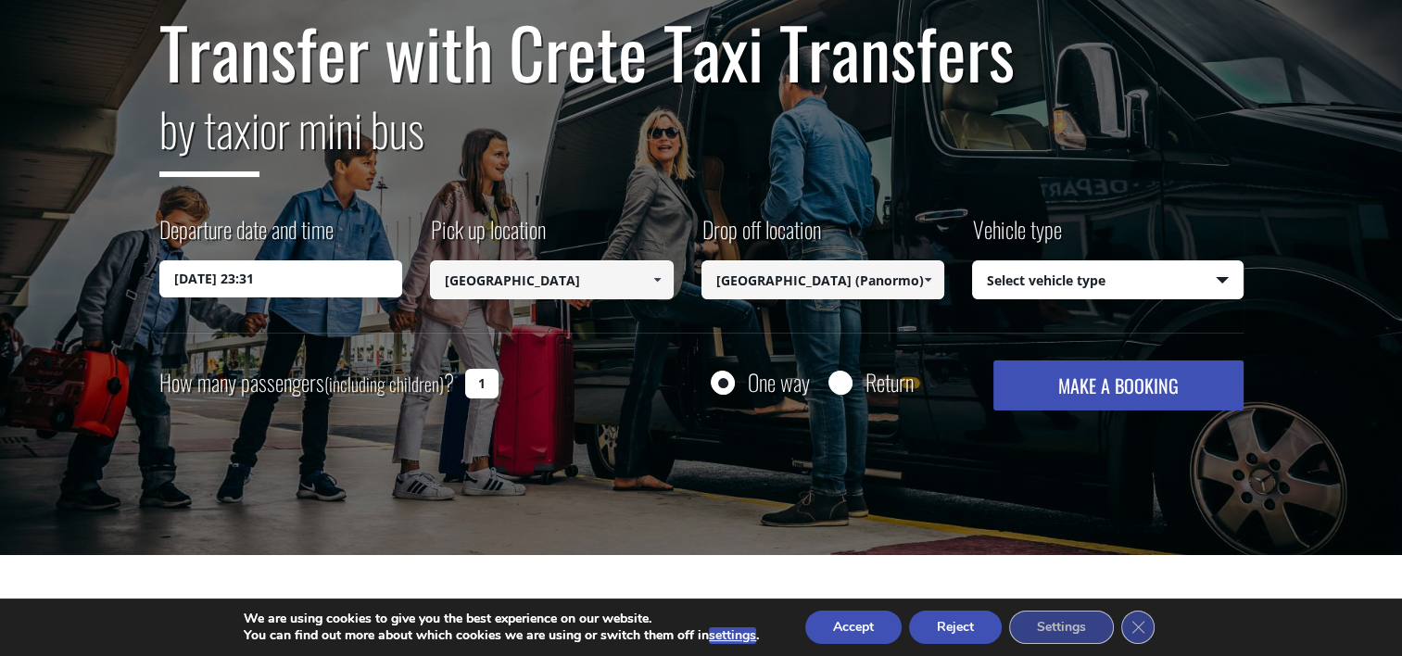
type input "[GEOGRAPHIC_DATA] (Panormo)"
click at [1030, 278] on select "Select vehicle type Taxi (4 passengers) Mercedes E Class Mini Van (7 passengers…" at bounding box center [1108, 280] width 270 height 39
select select "540"
click at [973, 261] on select "Select vehicle type Taxi (4 passengers) Mercedes E Class Mini Van (7 passengers…" at bounding box center [1108, 280] width 270 height 39
click at [486, 382] on input "1" at bounding box center [481, 384] width 33 height 30
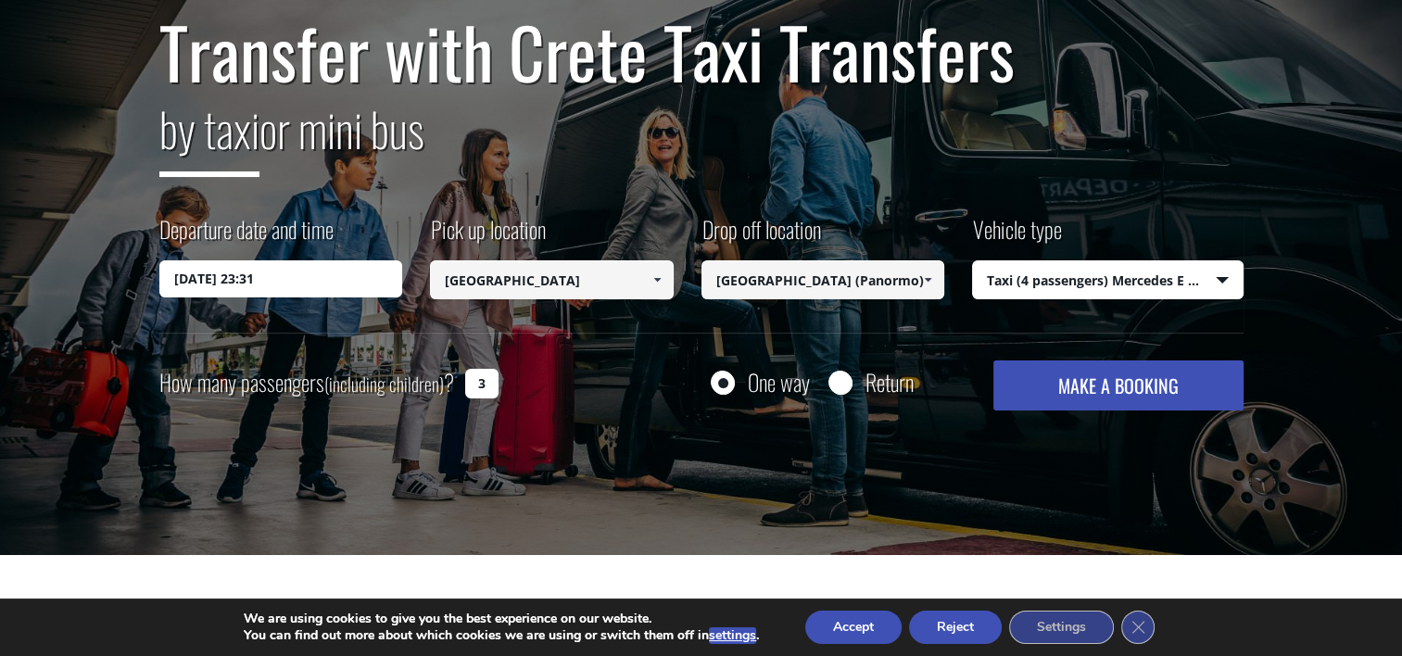
type input "3"
click at [832, 379] on input "Return" at bounding box center [839, 383] width 23 height 23
radio input "true"
type input "[GEOGRAPHIC_DATA] (Panormo)"
type input "[GEOGRAPHIC_DATA]"
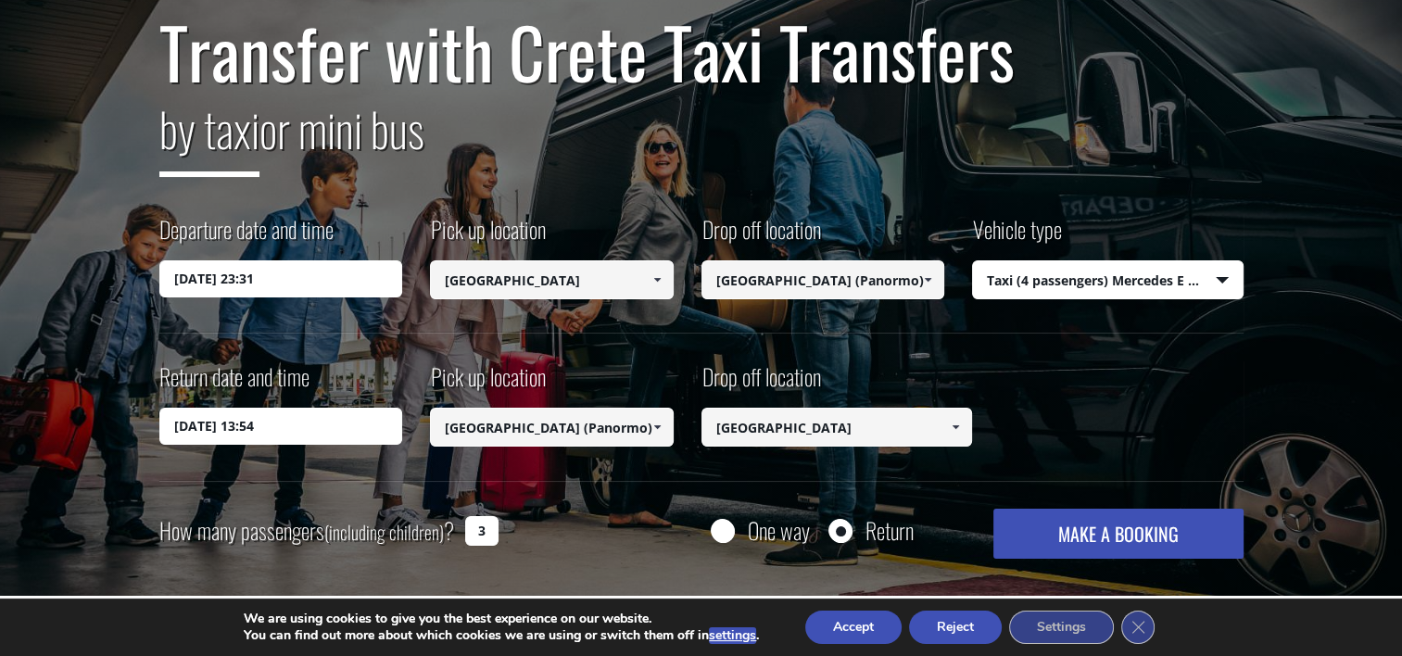
click at [287, 428] on input "17/09/2025 13:54" at bounding box center [281, 426] width 244 height 37
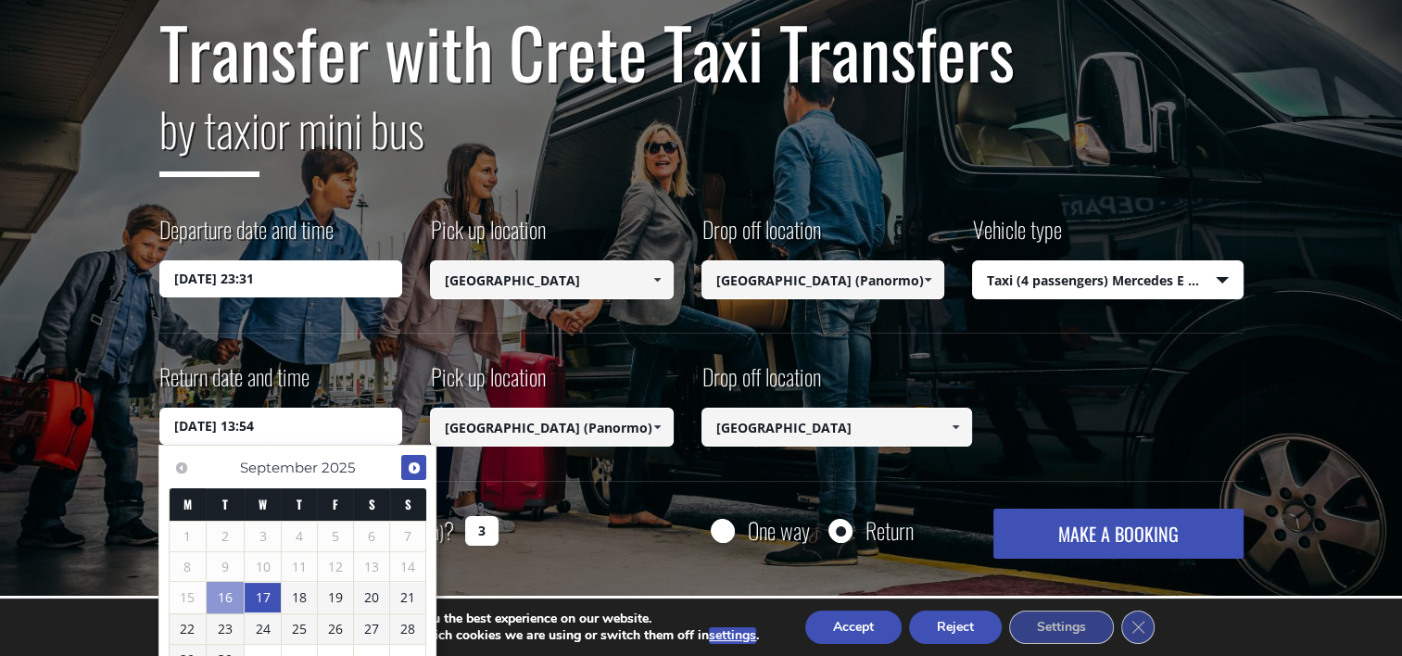
click at [412, 468] on span "Next" at bounding box center [414, 467] width 15 height 15
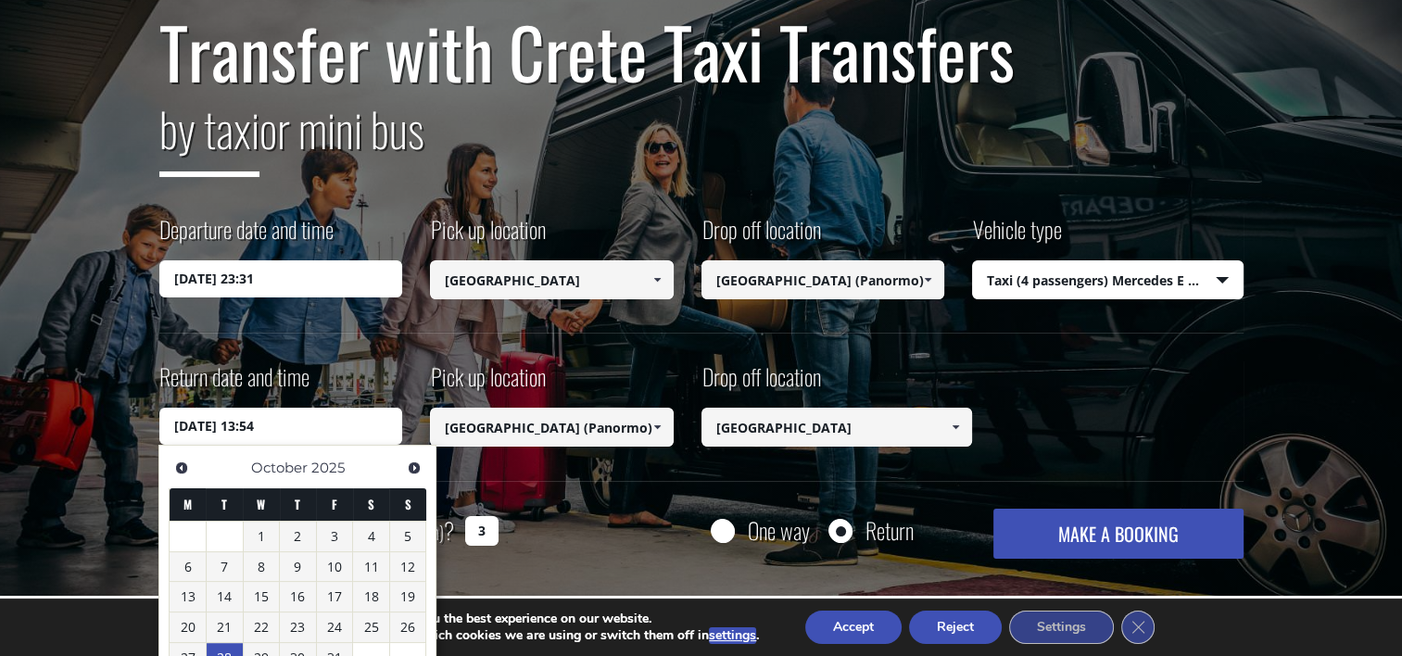
click at [219, 646] on link "28" at bounding box center [225, 658] width 36 height 30
click at [557, 553] on div "How many passengers (including children) ? 3 One way Return MAKE A BOOKING Plea…" at bounding box center [701, 534] width 1084 height 50
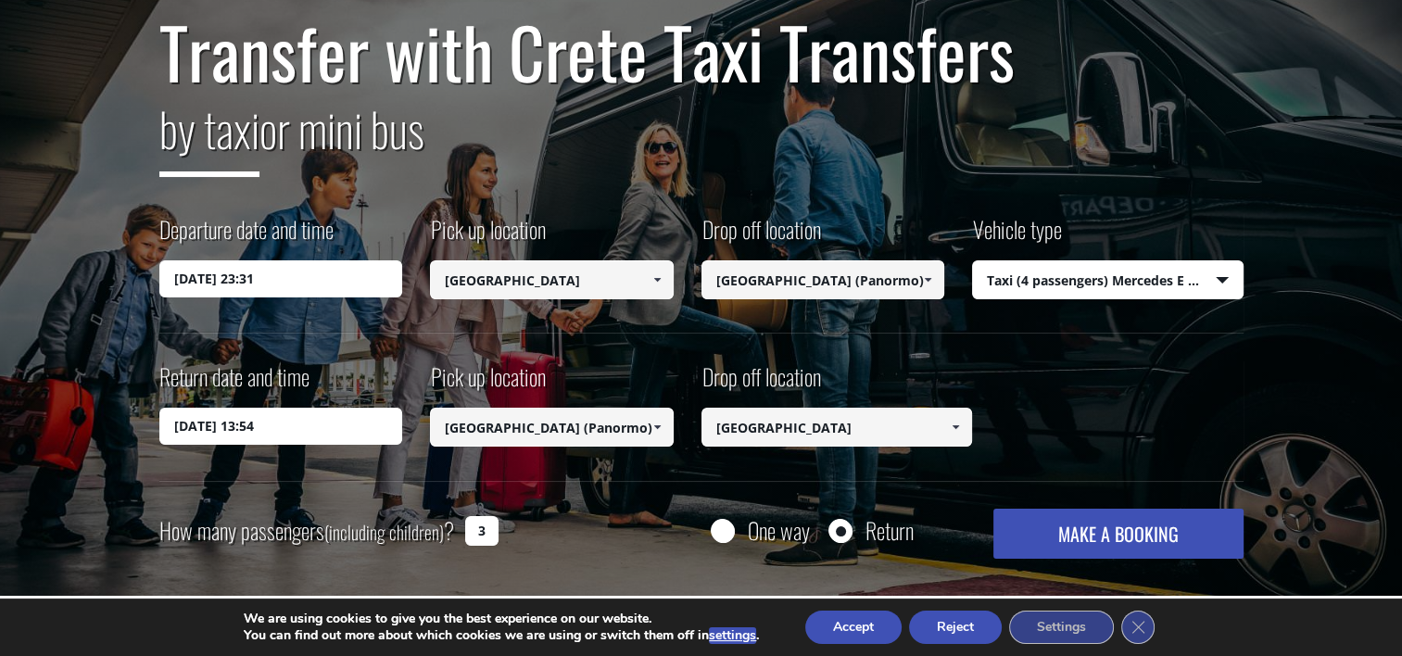
click at [281, 414] on input "28/10/2025 13:54" at bounding box center [281, 426] width 244 height 37
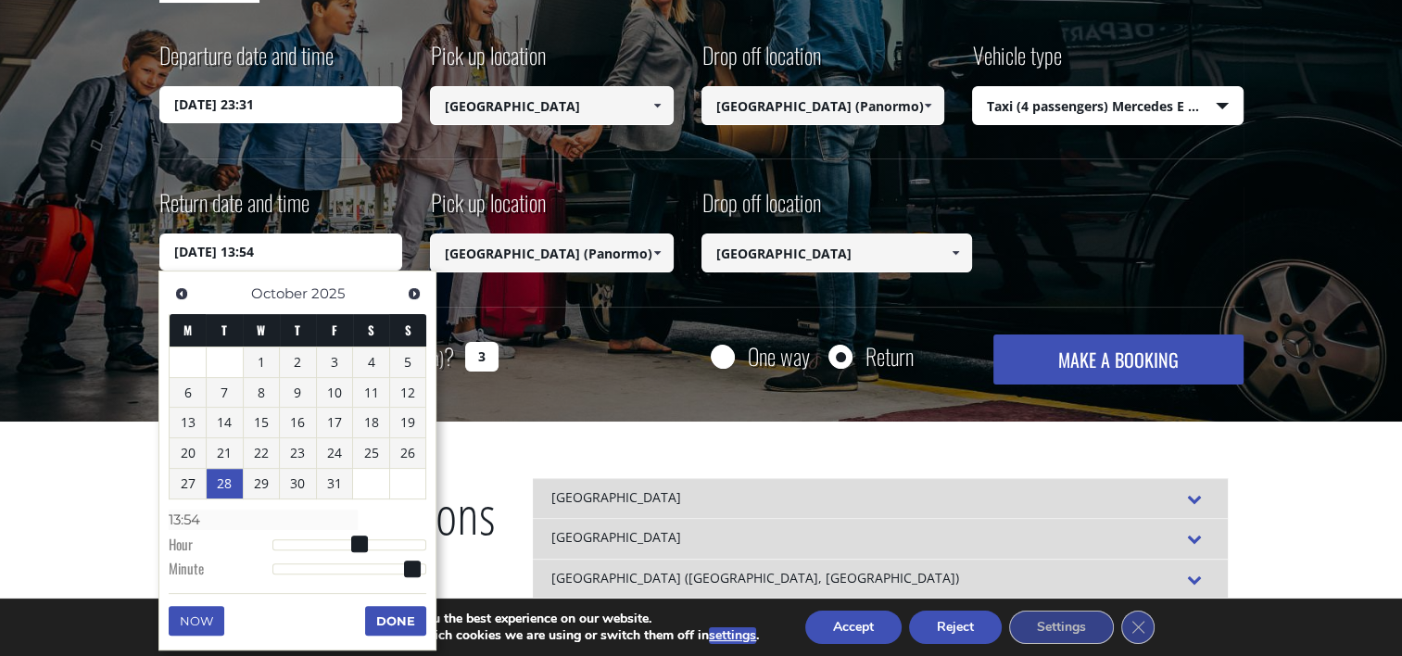
scroll to position [371, 0]
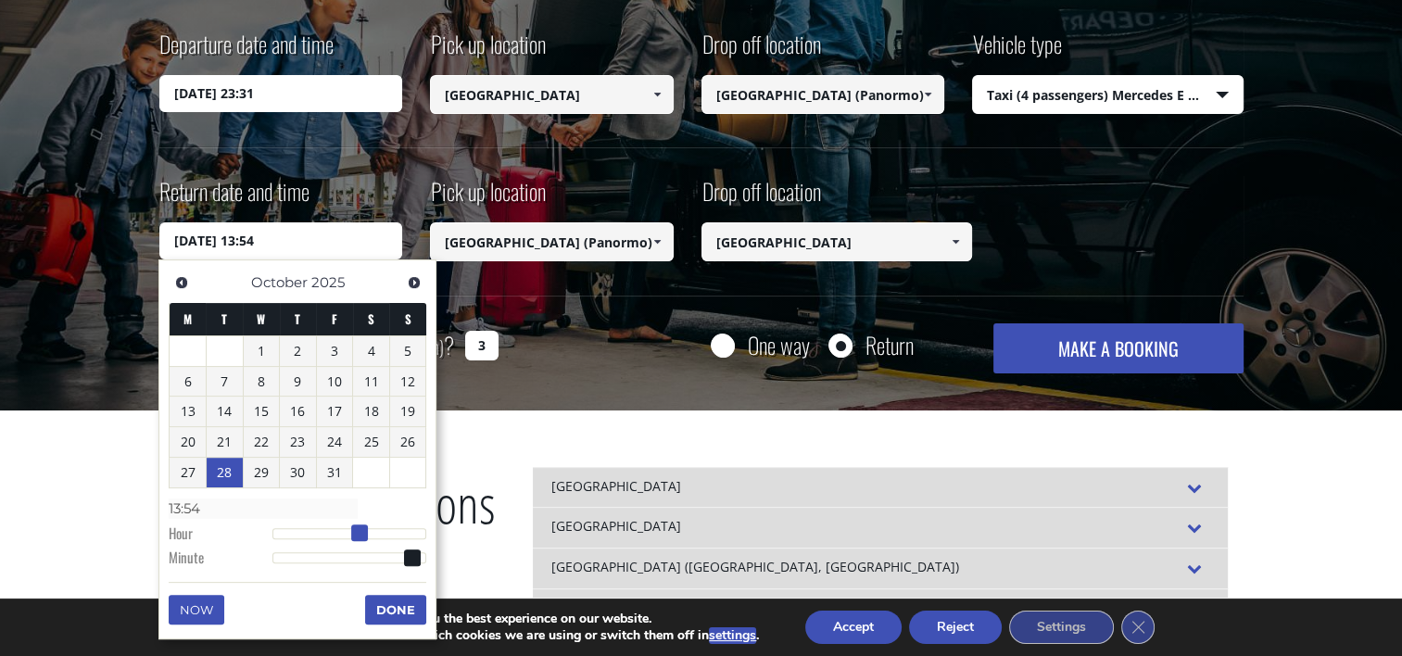
type input "28/10/2025 14:54"
type input "14:54"
type input "28/10/2025 15:54"
type input "15:54"
type input "28/10/2025 16:54"
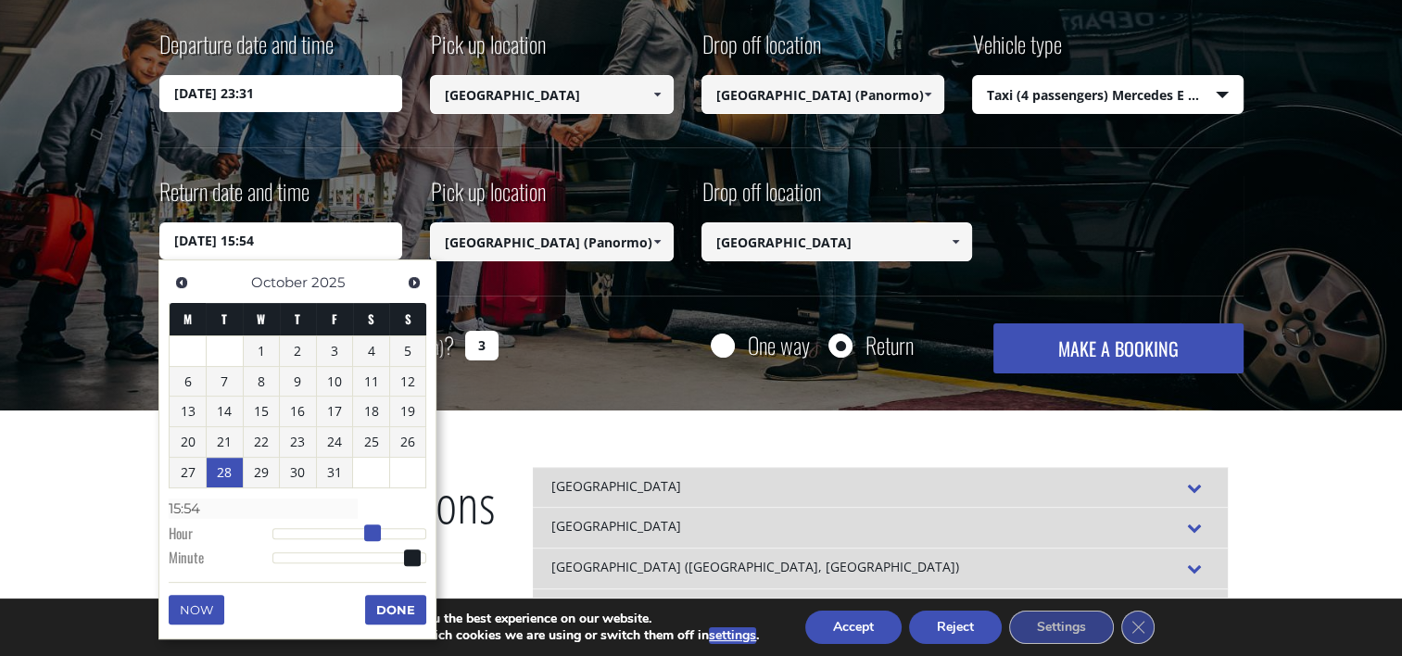
type input "16:54"
type input "28/10/2025 17:54"
type input "17:54"
type input "28/10/2025 18:54"
type input "18:54"
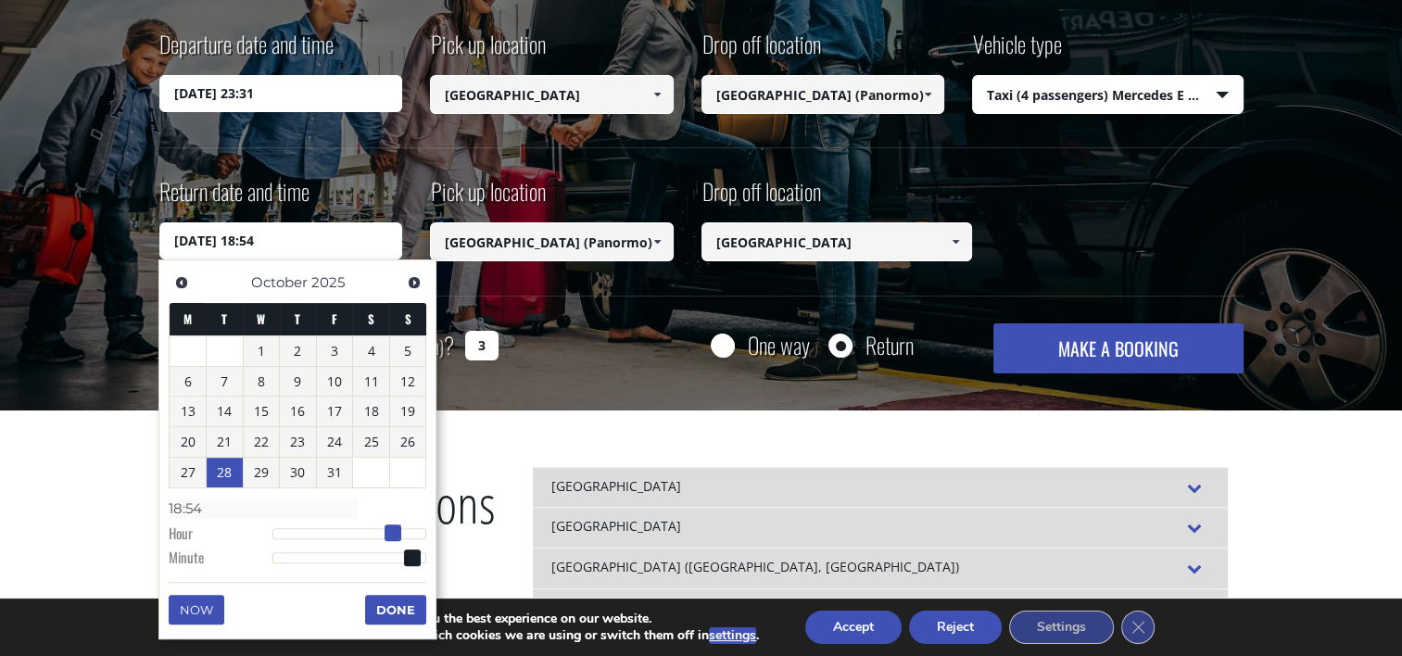
drag, startPoint x: 360, startPoint y: 530, endPoint x: 392, endPoint y: 530, distance: 32.4
click at [392, 530] on span at bounding box center [393, 532] width 17 height 17
type input "28/10/2025 19:54"
type input "19:54"
click at [397, 530] on span at bounding box center [399, 532] width 17 height 17
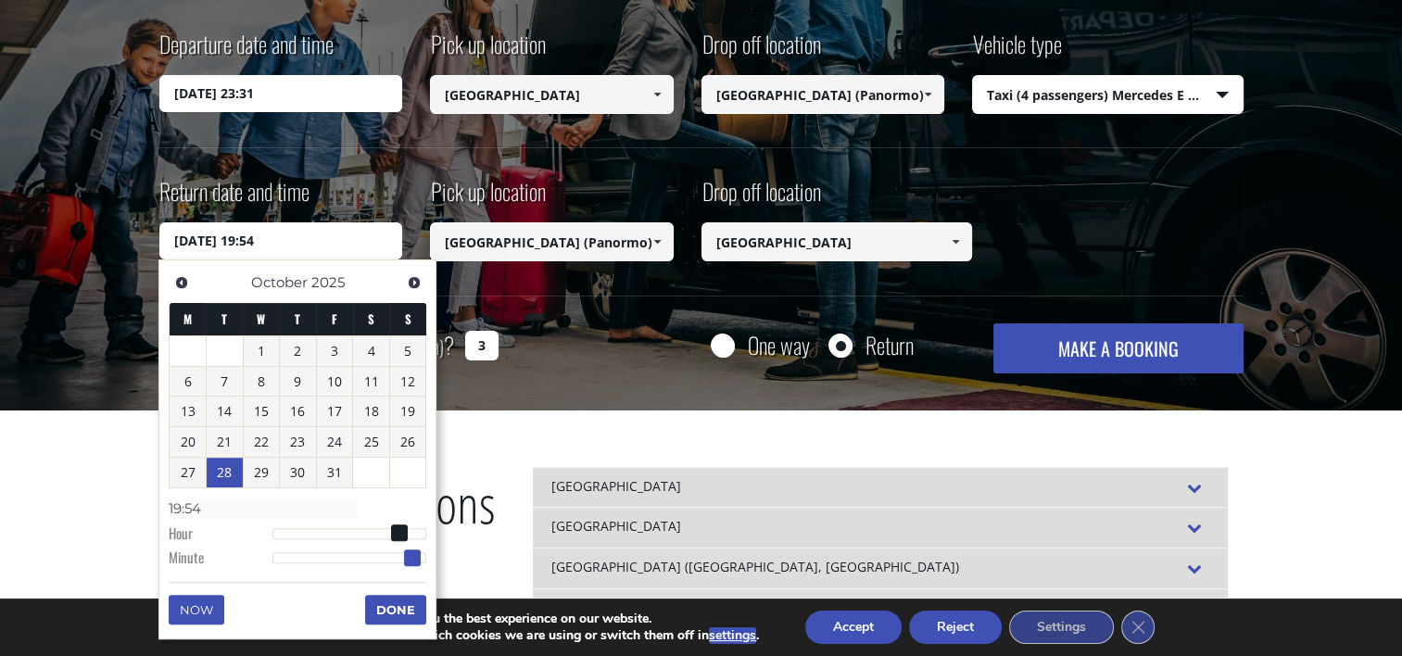
type input "28/10/2025 19:53"
type input "19:53"
type input "28/10/2025 19:52"
type input "19:52"
type input "28/10/2025 19:51"
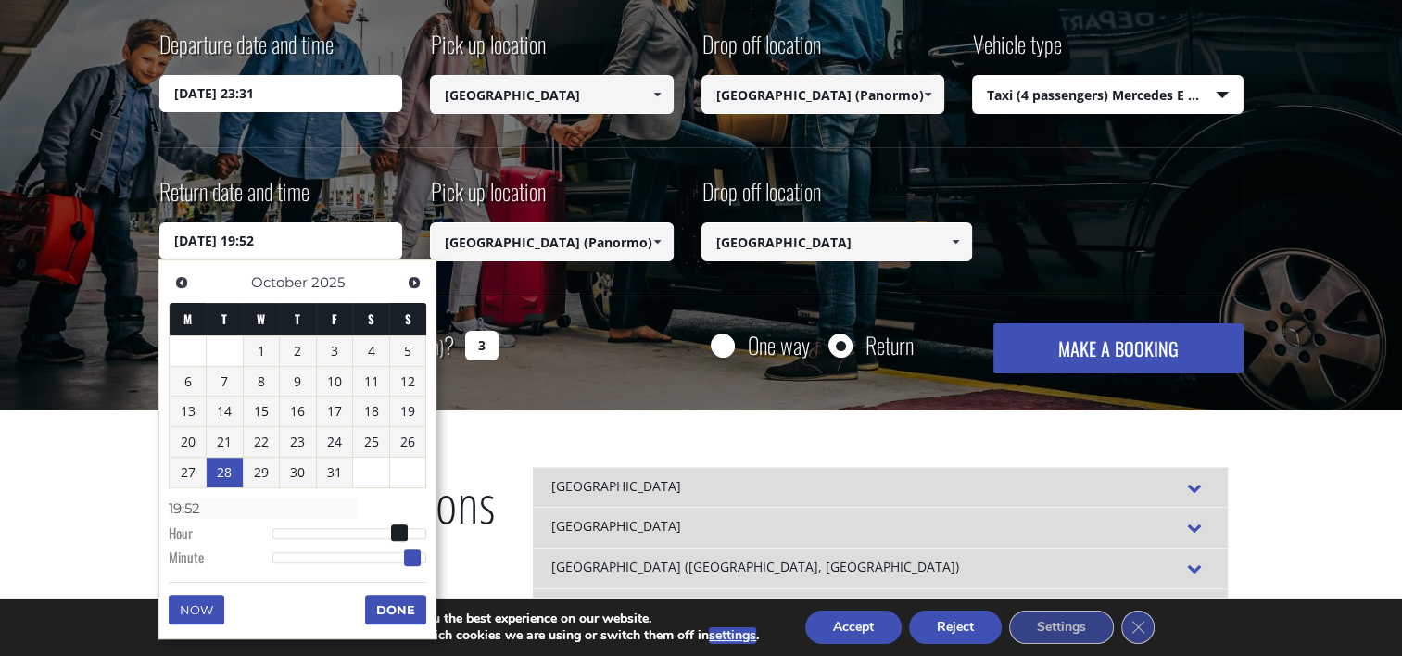
type input "19:51"
type input "28/10/2025 19:50"
type input "19:50"
type input "28/10/2025 19:49"
type input "19:49"
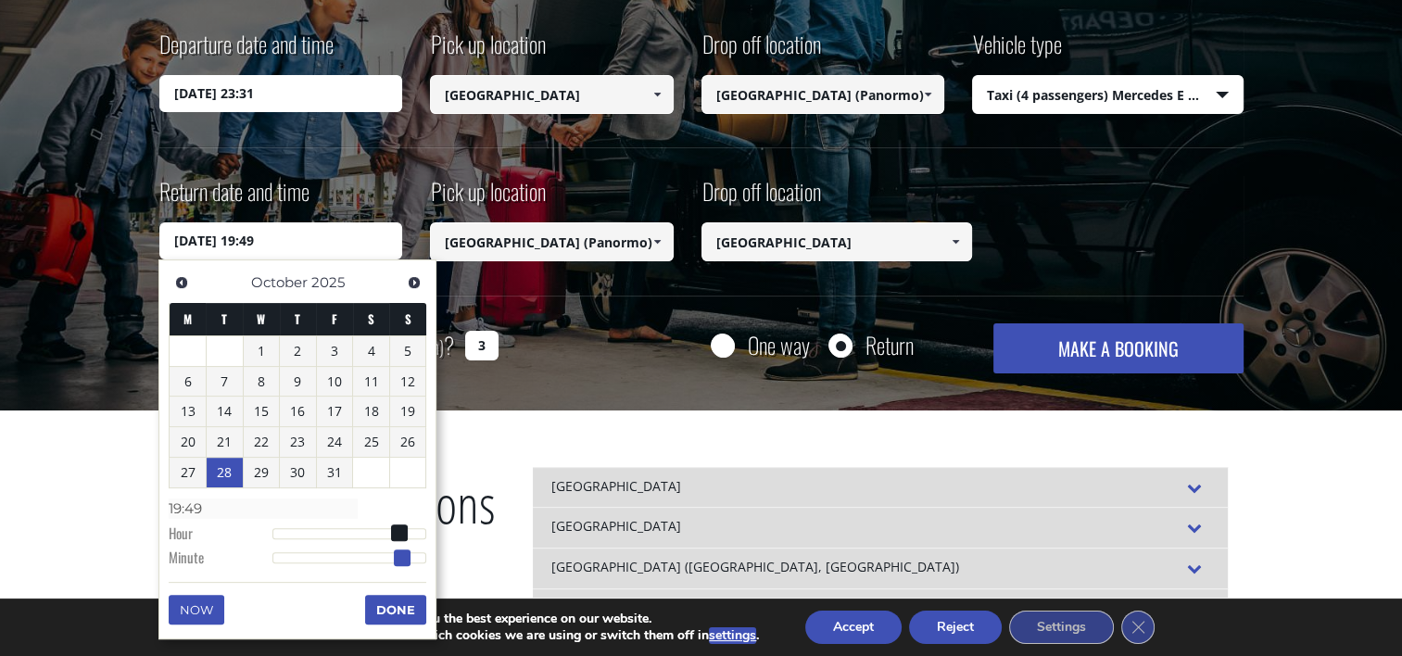
type input "28/10/2025 19:48"
type input "19:48"
type input "28/10/2025 19:47"
type input "19:47"
type input "28/10/2025 19:46"
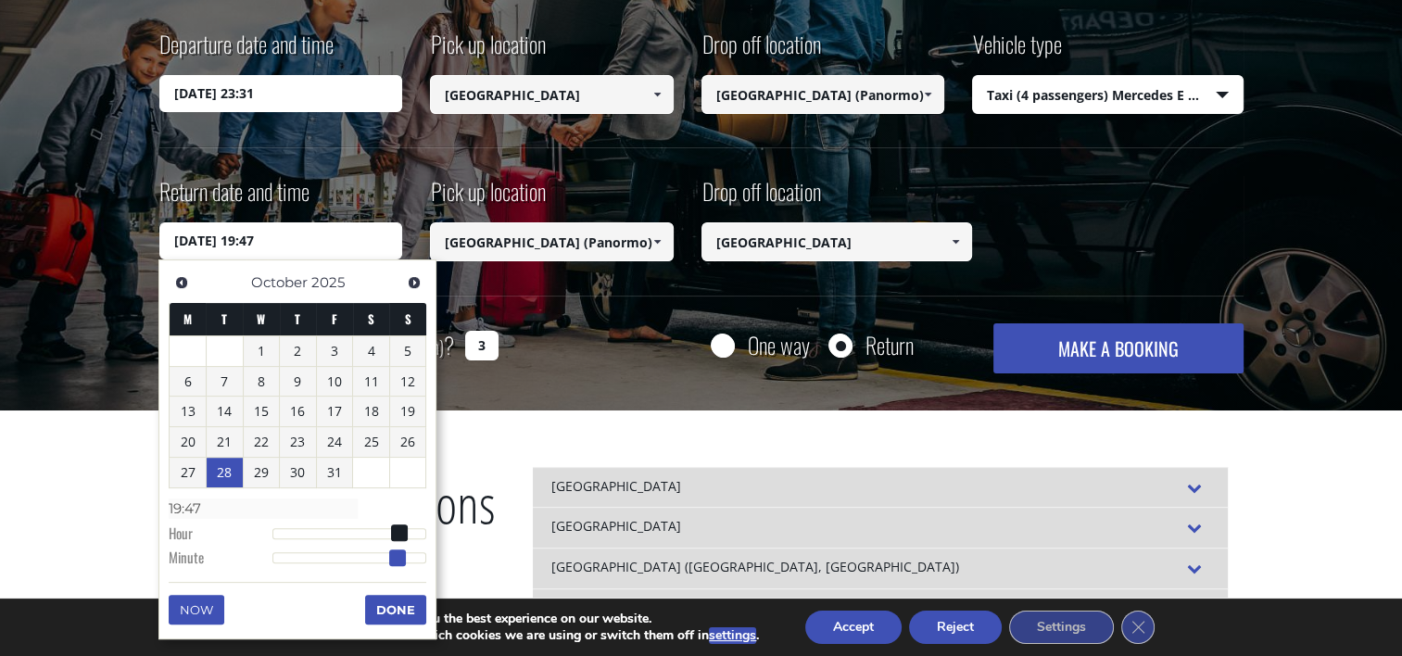
type input "19:46"
type input "28/10/2025 19:45"
type input "19:45"
type input "28/10/2025 19:44"
type input "19:44"
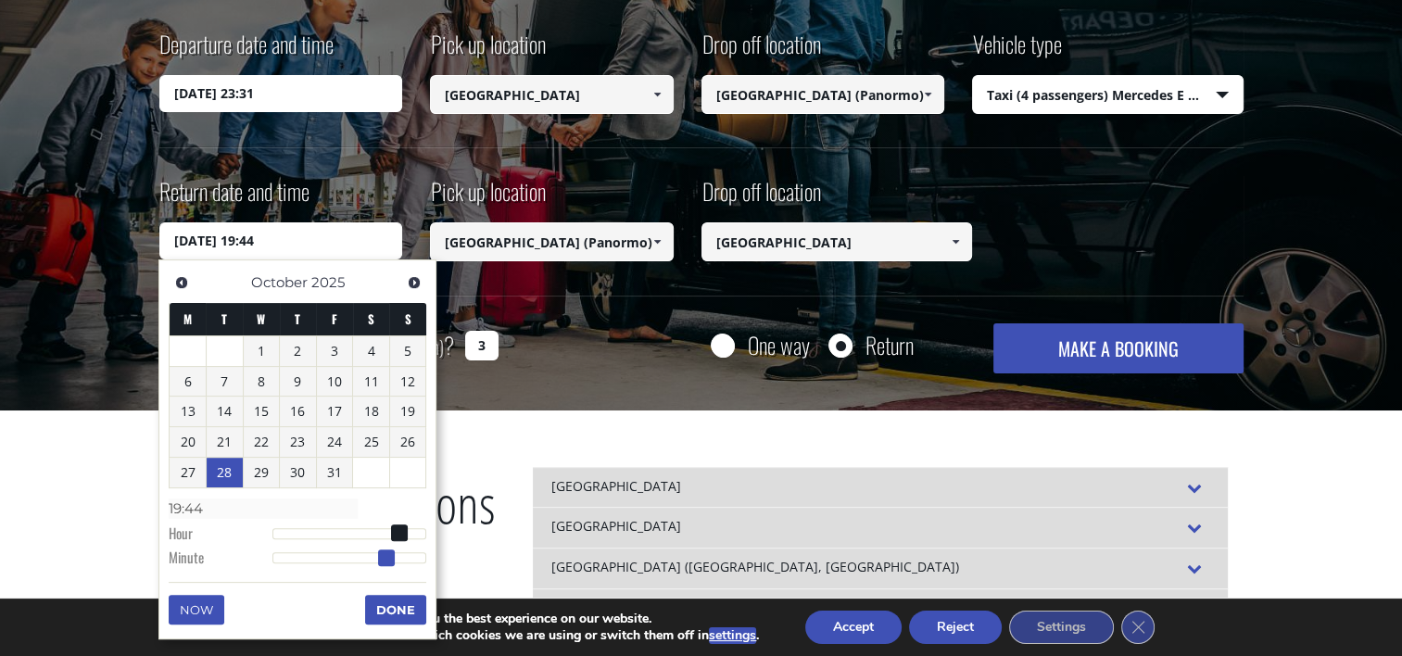
type input "28/10/2025 19:43"
type input "19:43"
type input "28/10/2025 19:42"
type input "19:42"
type input "28/10/2025 19:41"
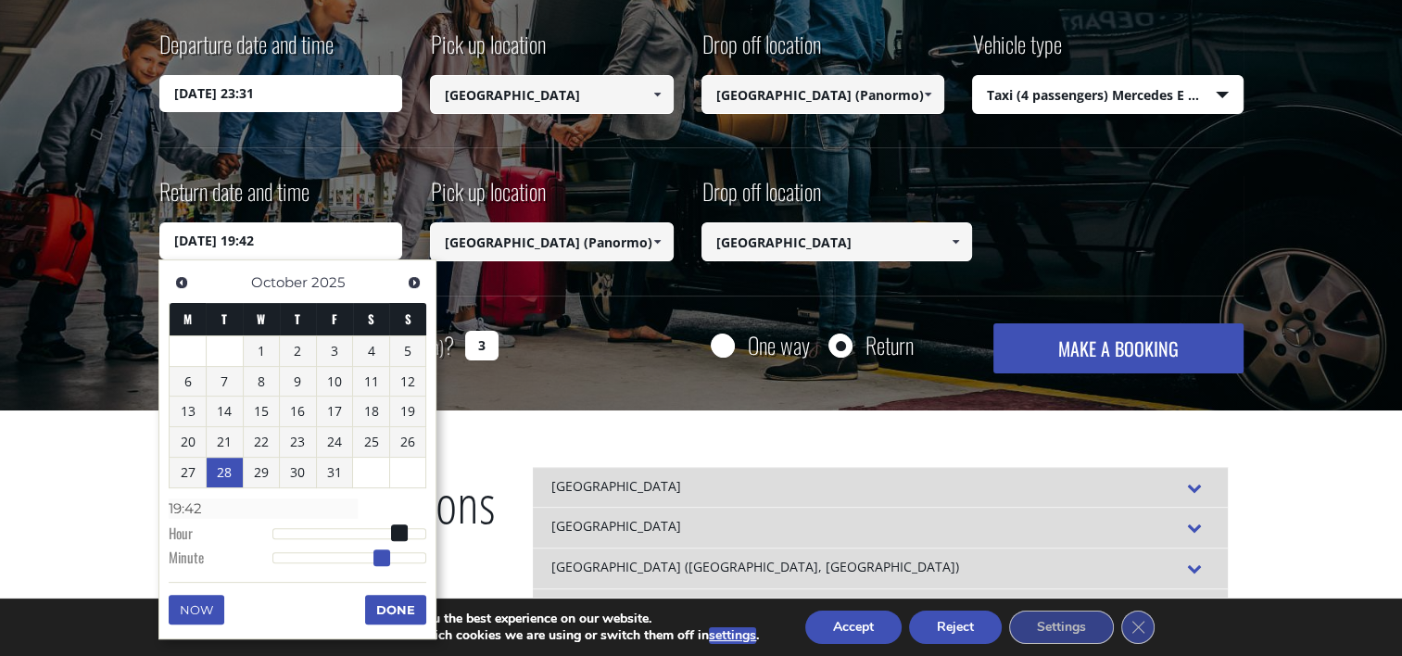
type input "19:41"
type input "28/10/2025 19:40"
type input "19:40"
type input "28/10/2025 19:39"
type input "19:39"
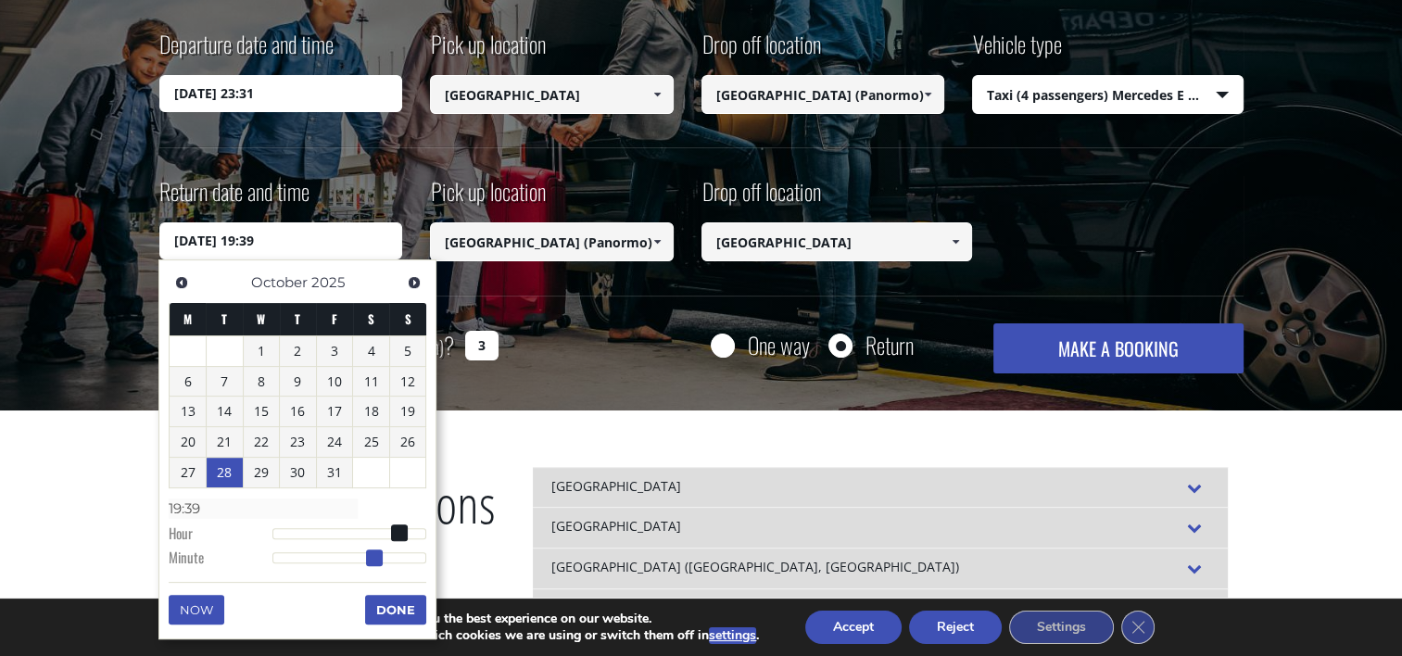
type input "28/10/2025 19:38"
type input "19:38"
type input "28/10/2025 19:36"
type input "19:36"
type input "28/10/2025 19:35"
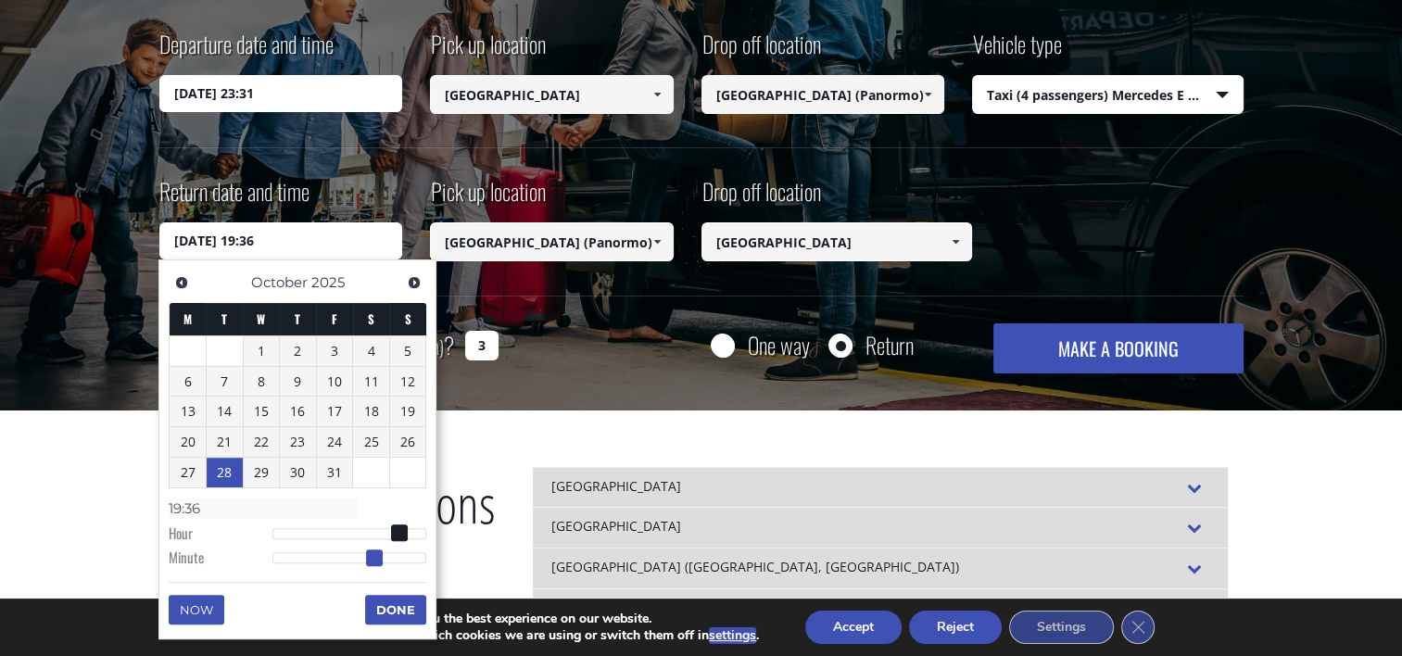
type input "19:35"
type input "28/10/2025 19:34"
type input "19:34"
type input "28/10/2025 19:33"
type input "19:33"
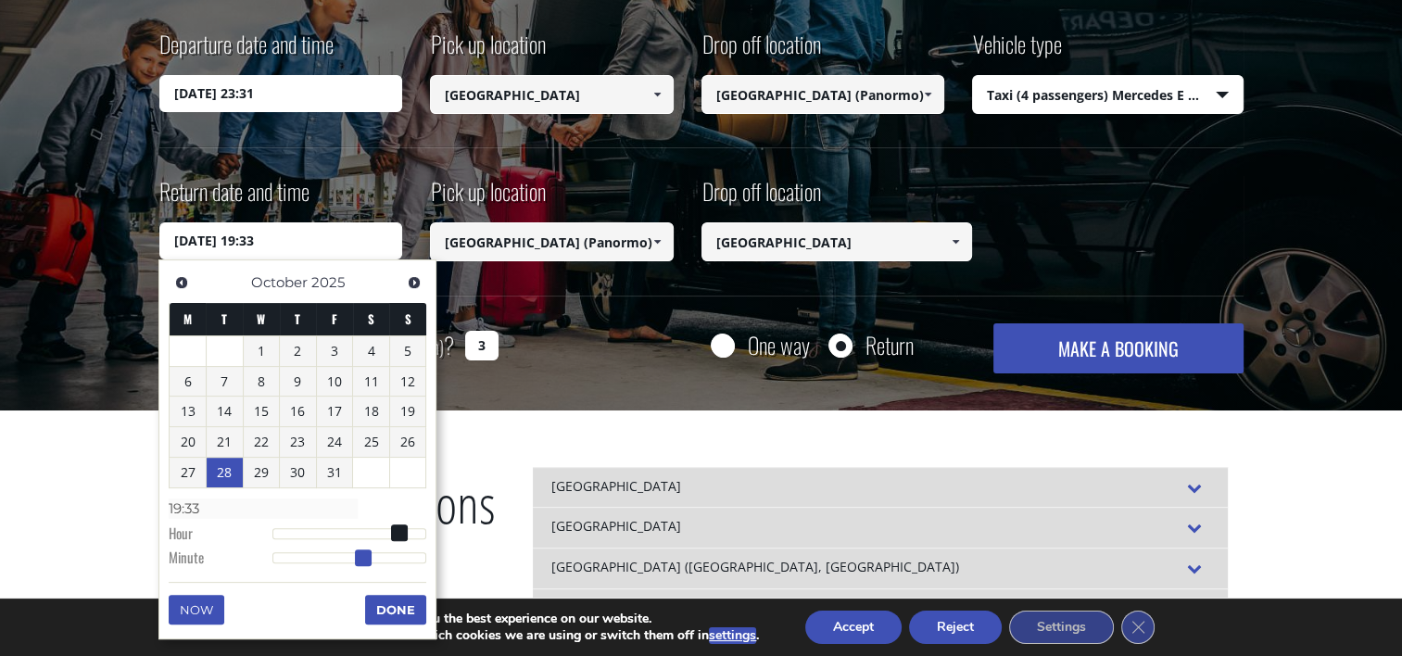
type input "28/10/2025 19:32"
type input "19:32"
type input "28/10/2025 19:31"
type input "19:31"
type input "28/10/2025 19:30"
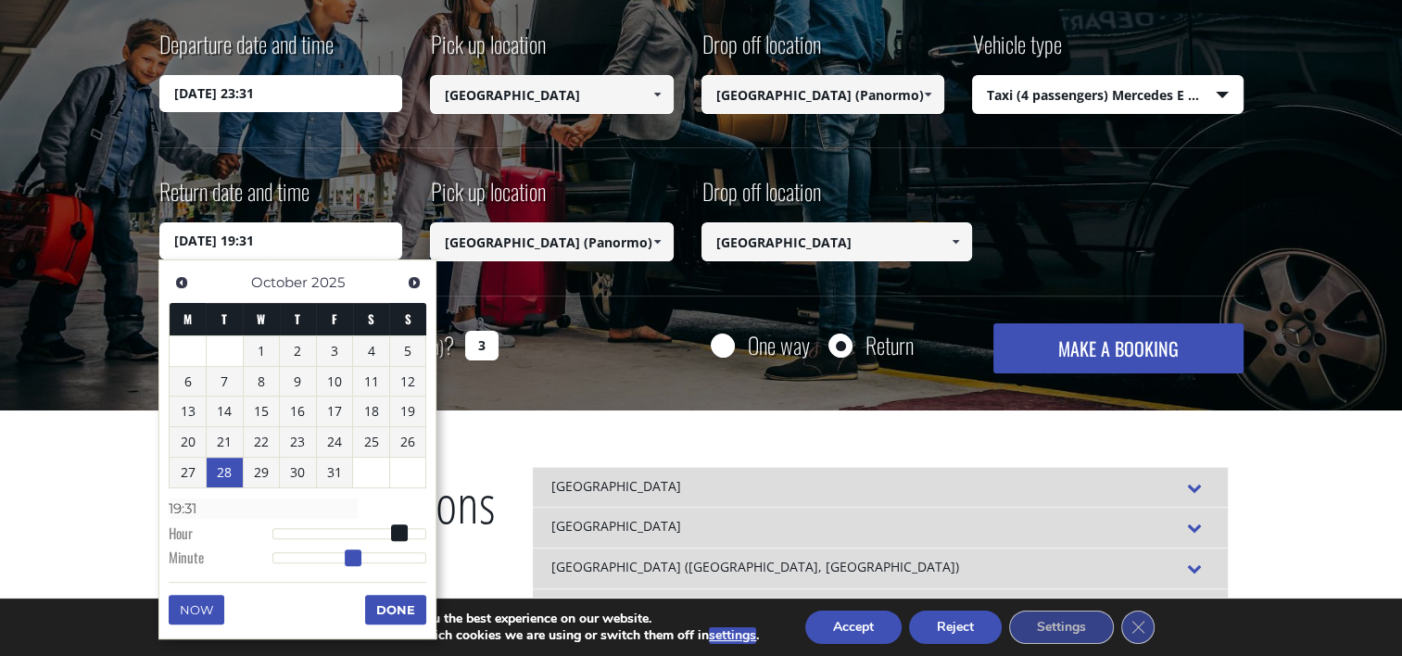
type input "19:30"
type input "28/10/2025 19:29"
type input "19:29"
type input "28/10/2025 19:28"
type input "19:28"
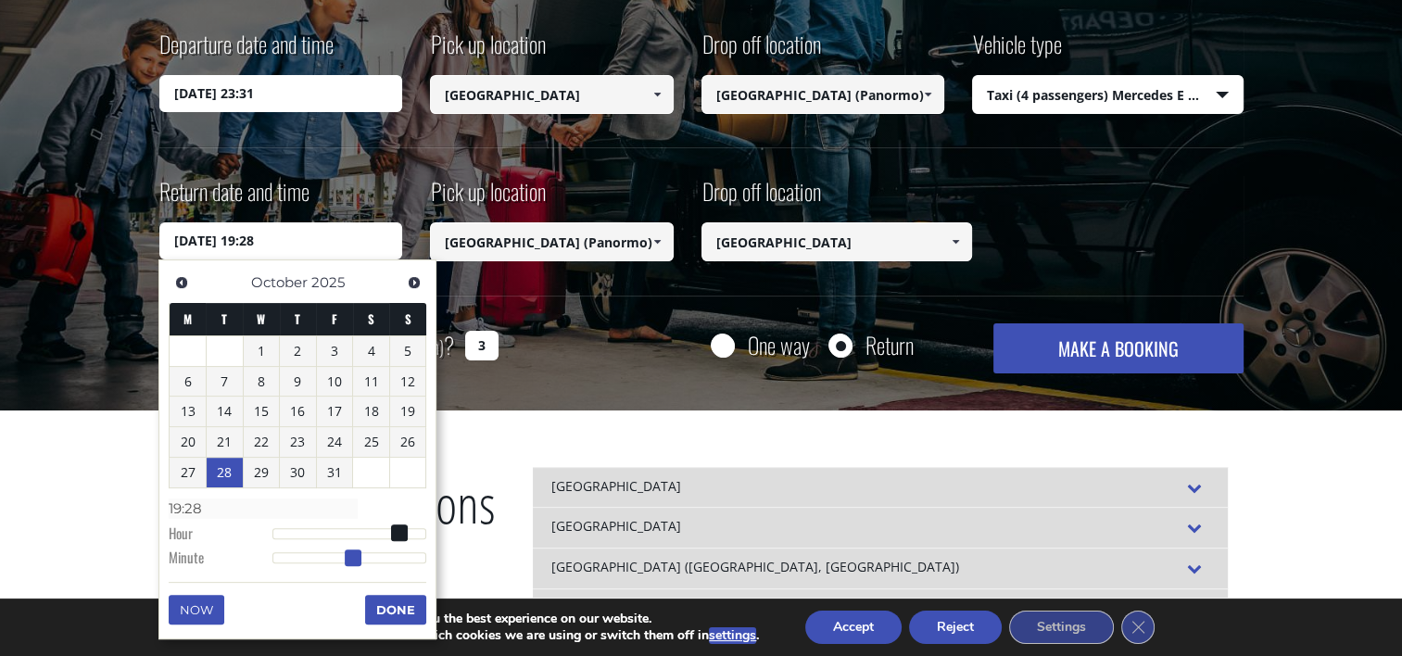
type input "28/10/2025 19:27"
type input "19:27"
type input "28/10/2025 19:26"
type input "19:26"
type input "28/10/2025 19:25"
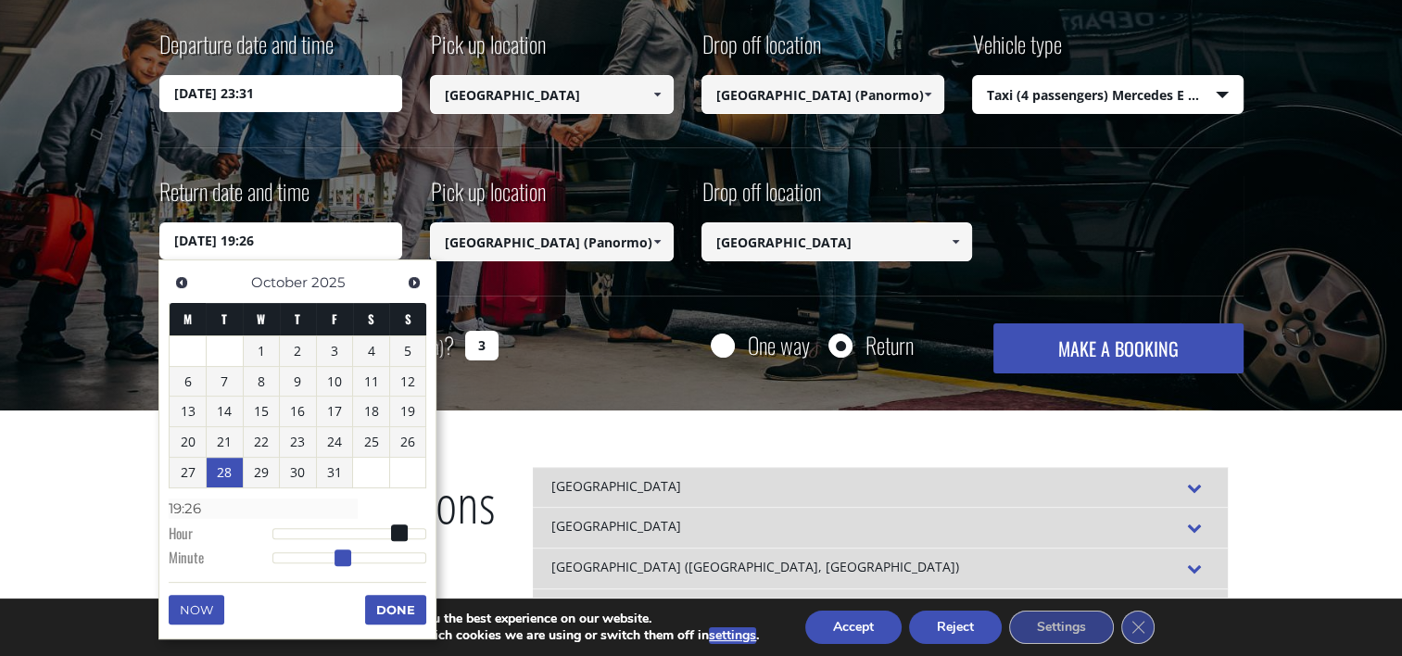
type input "19:25"
type input "28/10/2025 19:24"
type input "19:24"
type input "28/10/2025 19:23"
type input "19:23"
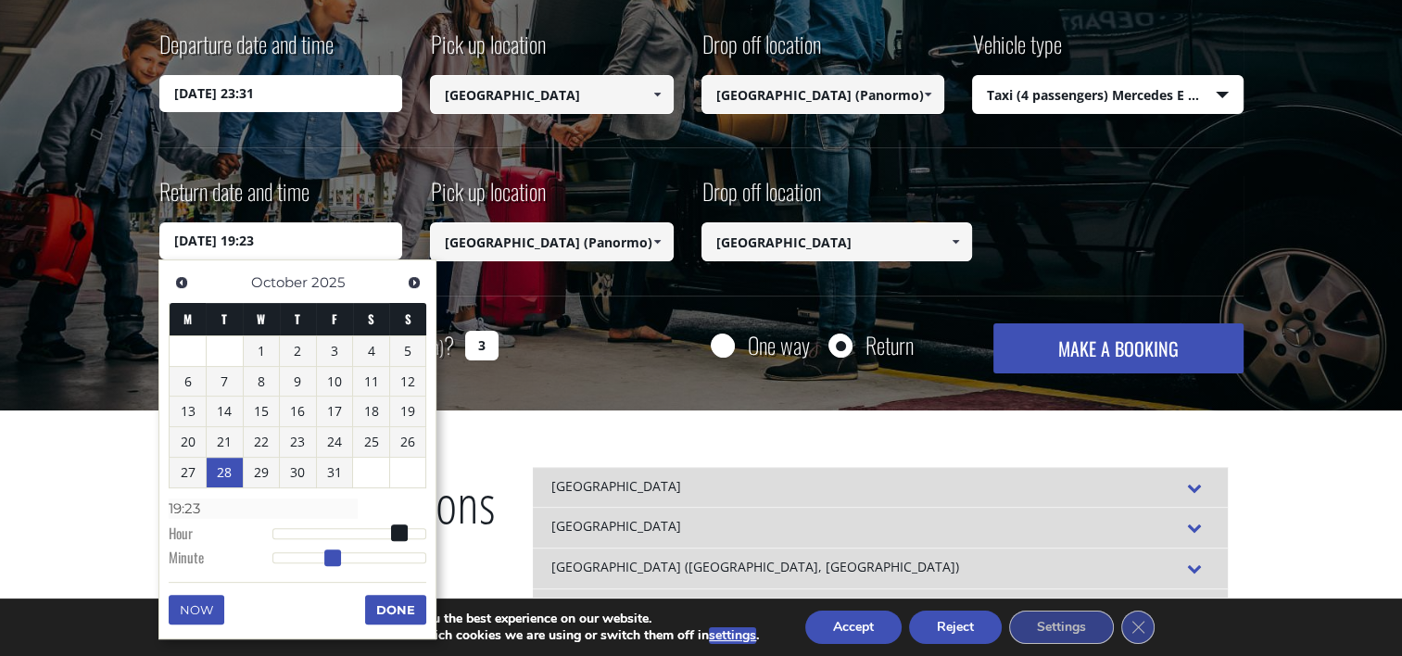
type input "28/10/2025 19:22"
type input "19:22"
type input "28/10/2025 19:21"
type input "19:21"
type input "[DATE] 19:20"
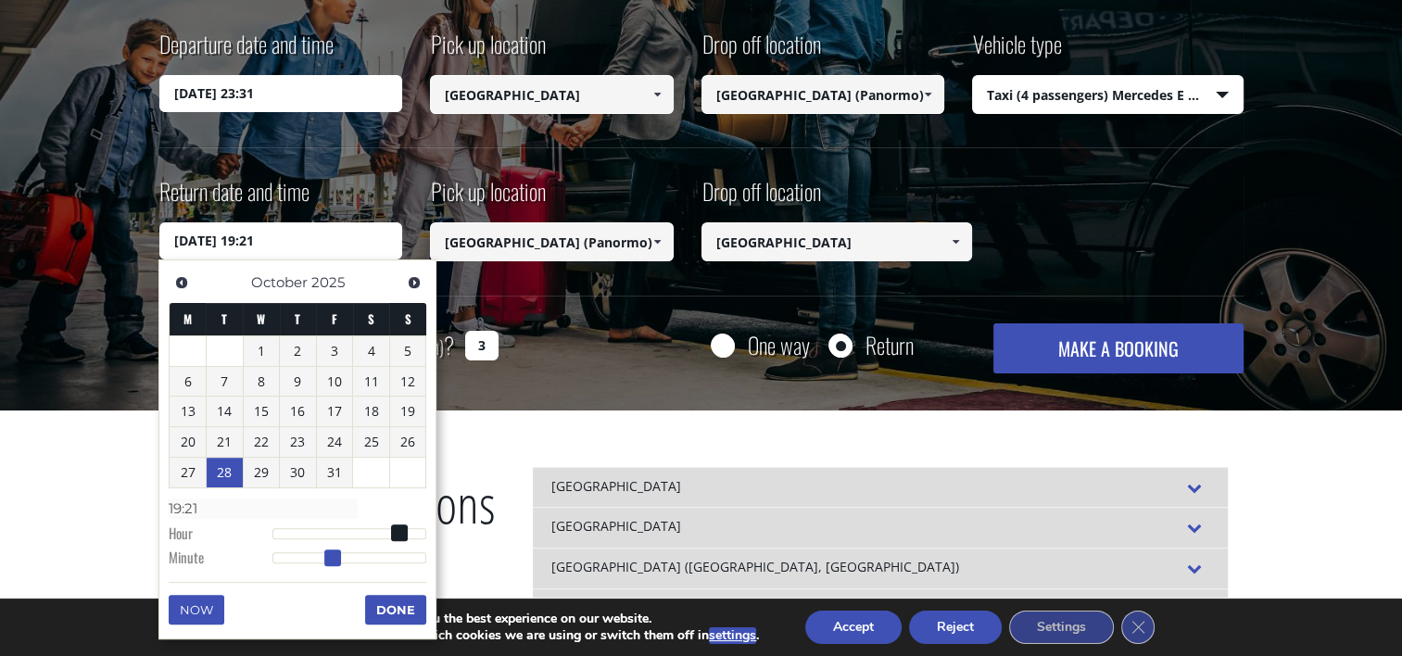
type input "19:20"
type input "28/10/2025 19:19"
type input "19:19"
type input "28/10/2025 19:18"
type input "19:18"
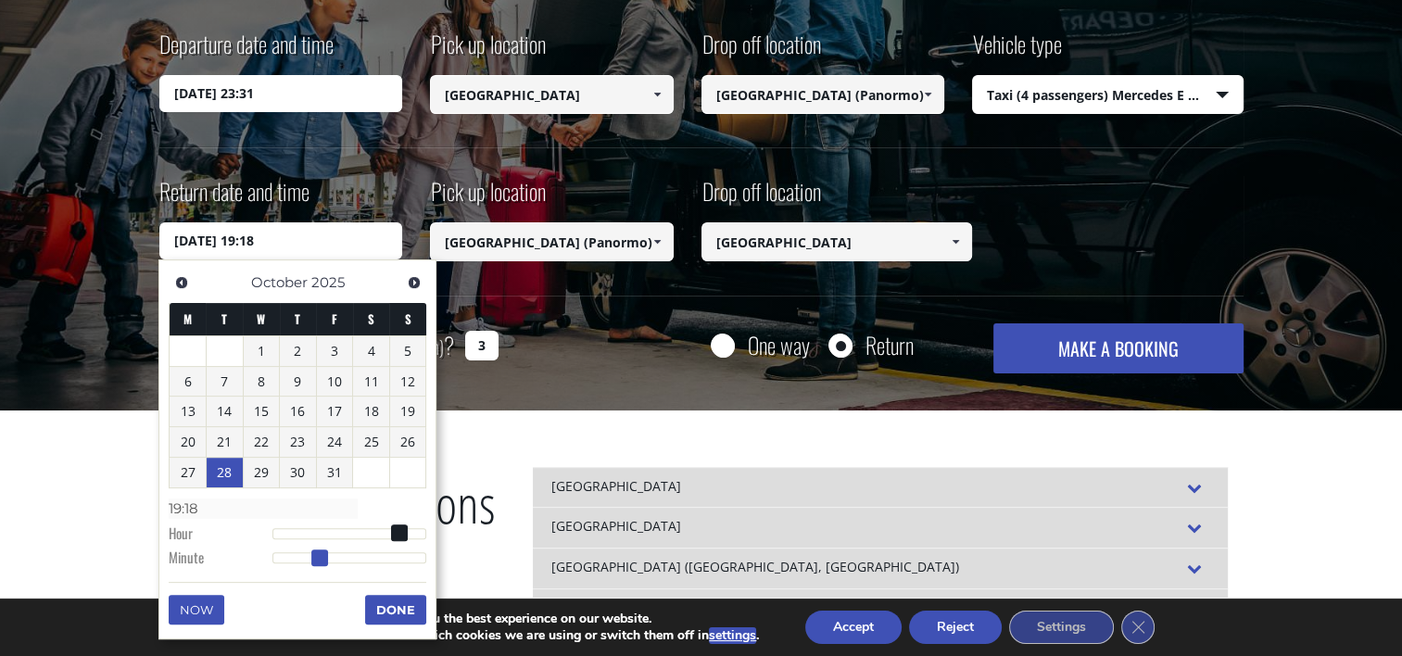
type input "28/10/2025 19:17"
type input "19:17"
type input "28/10/2025 19:16"
drag, startPoint x: 409, startPoint y: 549, endPoint x: 307, endPoint y: 545, distance: 102.0
click at [307, 545] on dl "Time 19:15 Hour Minute Second Millisecond Microsecond Time Zone -1200 -1100 -10…" at bounding box center [298, 532] width 258 height 79
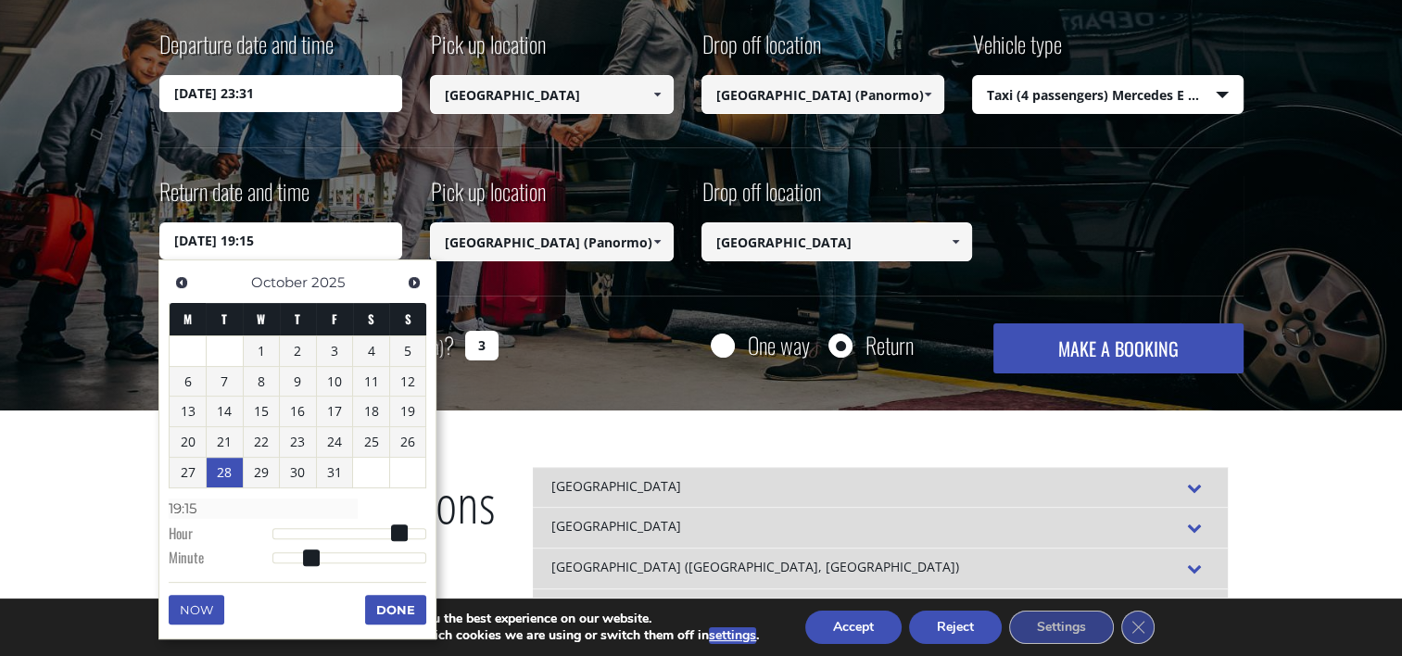
click at [383, 616] on button "Done" at bounding box center [395, 610] width 61 height 30
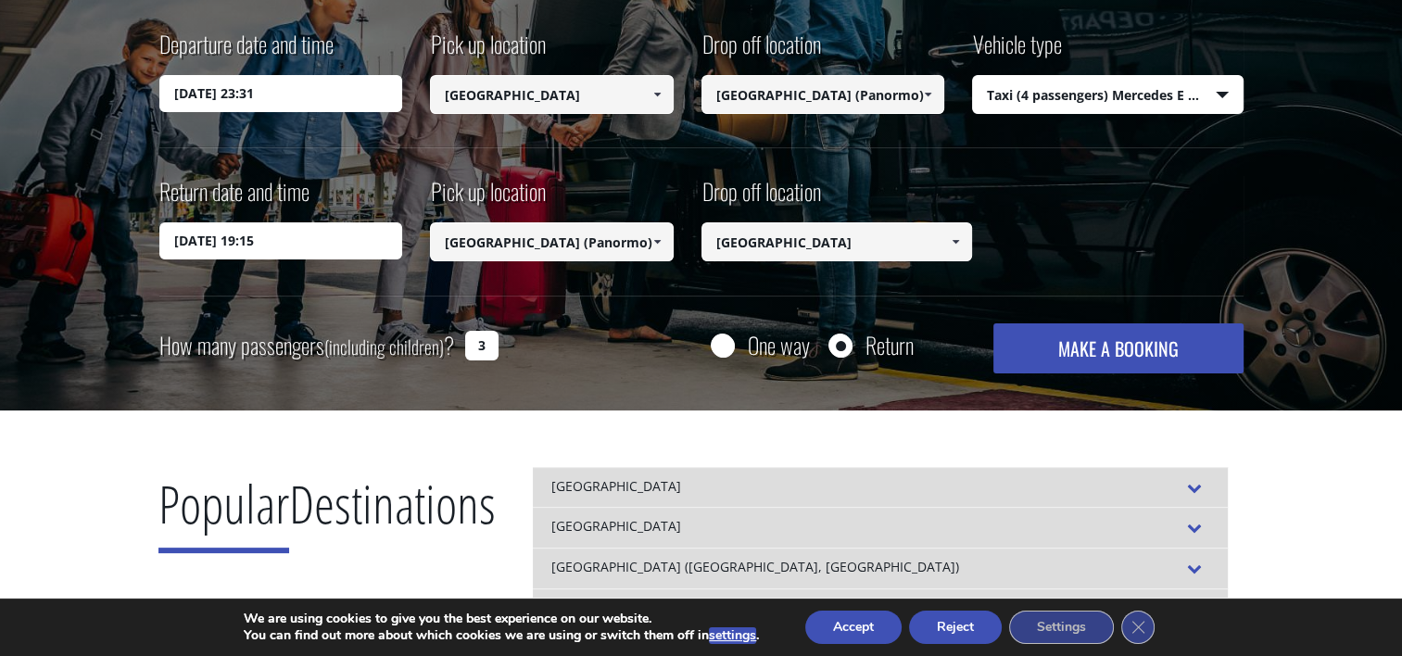
click at [1076, 355] on button "MAKE A BOOKING" at bounding box center [1117, 348] width 249 height 50
